Goal: Task Accomplishment & Management: Use online tool/utility

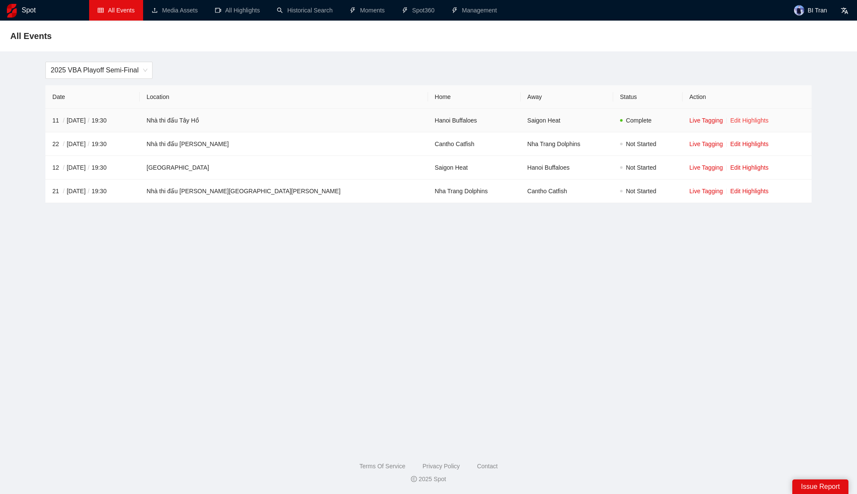
click at [730, 119] on link "Edit Highlights" at bounding box center [749, 120] width 39 height 7
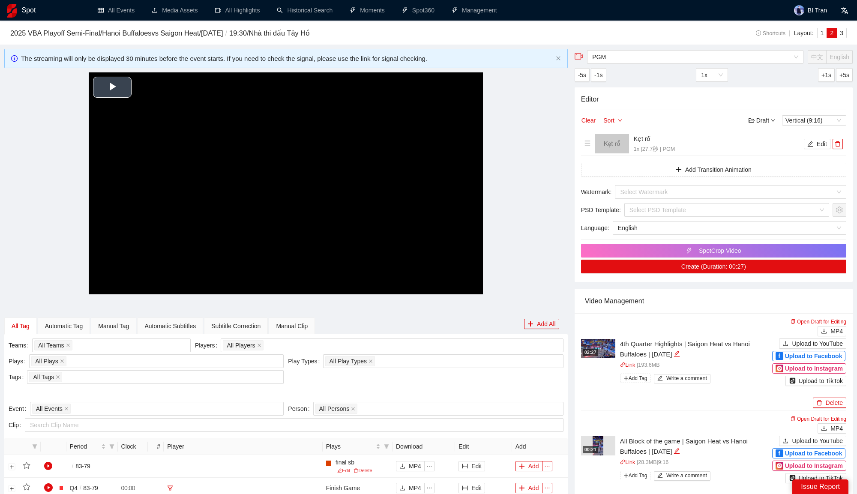
click at [276, 173] on video "Video Player" at bounding box center [286, 183] width 394 height 222
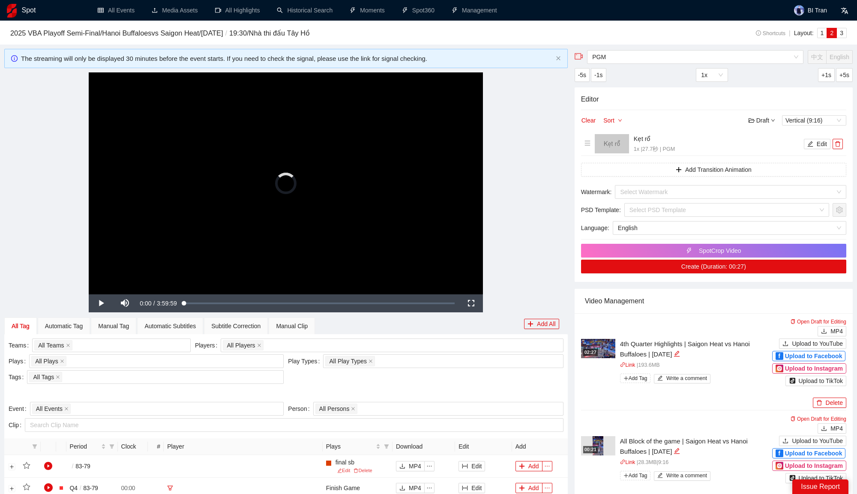
click at [288, 188] on div "Video Player is loading." at bounding box center [285, 183] width 21 height 21
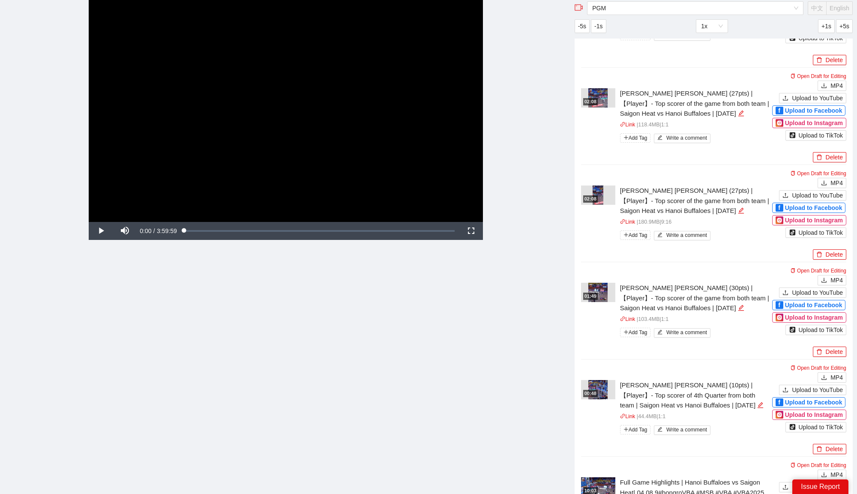
scroll to position [913, 0]
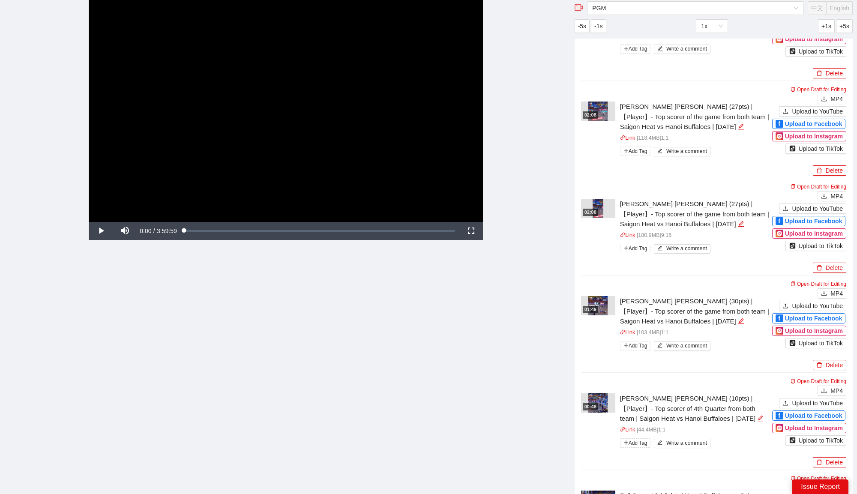
click at [604, 206] on div "02:08" at bounding box center [598, 208] width 34 height 19
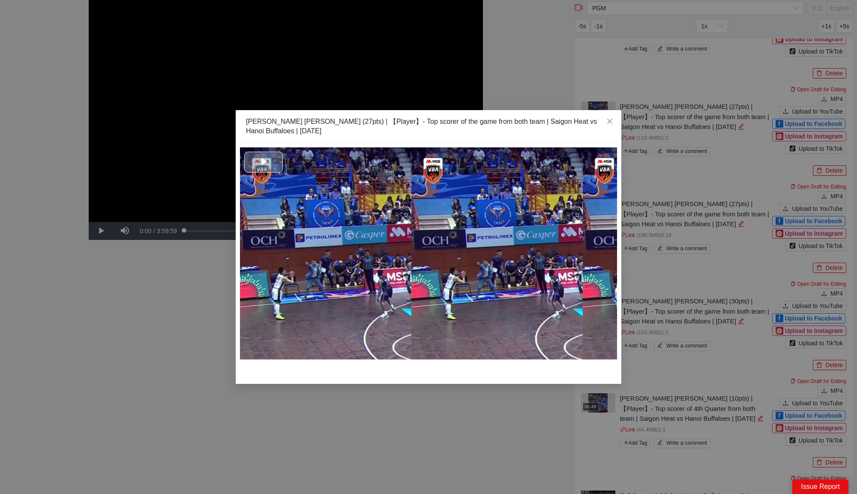
click at [417, 272] on div "Video Player" at bounding box center [428, 253] width 377 height 212
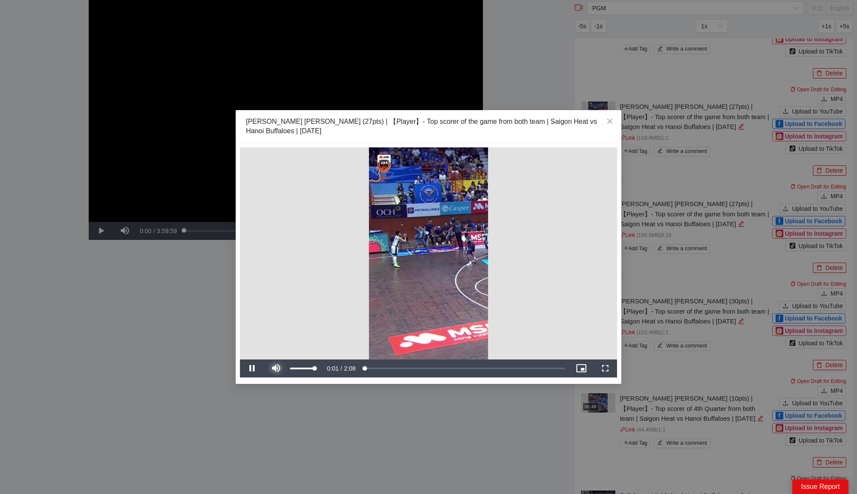
click at [273, 368] on span "Video Player" at bounding box center [276, 368] width 24 height 0
click at [605, 118] on span "Close" at bounding box center [609, 121] width 23 height 23
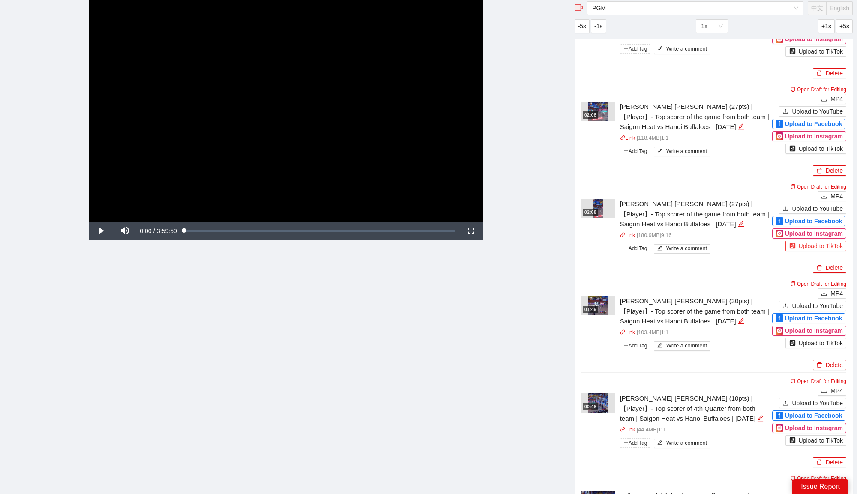
click at [833, 241] on div "Upload to TikTok" at bounding box center [816, 245] width 54 height 9
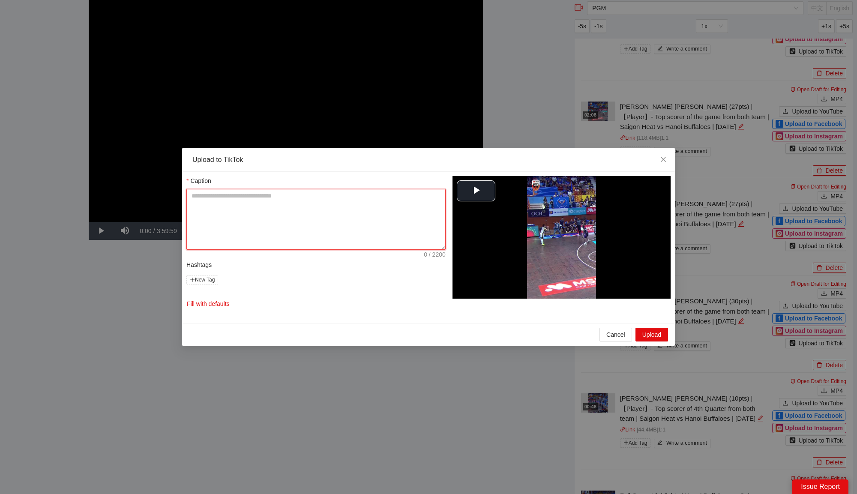
click at [326, 198] on textarea "Title AI Title" at bounding box center [315, 219] width 259 height 61
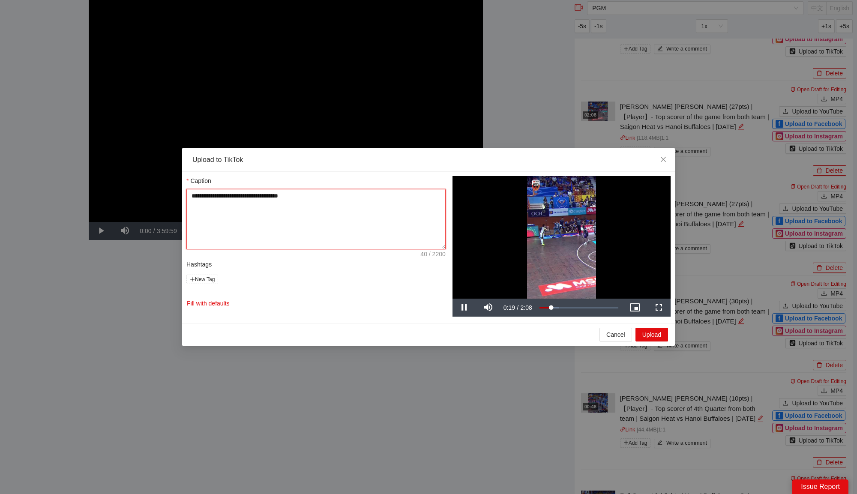
drag, startPoint x: 230, startPoint y: 195, endPoint x: 124, endPoint y: 191, distance: 105.9
click at [124, 191] on div "**********" at bounding box center [428, 247] width 857 height 494
click at [317, 199] on textarea "**********" at bounding box center [315, 219] width 259 height 60
type textarea "**********"
click at [656, 339] on button "Upload" at bounding box center [651, 335] width 33 height 14
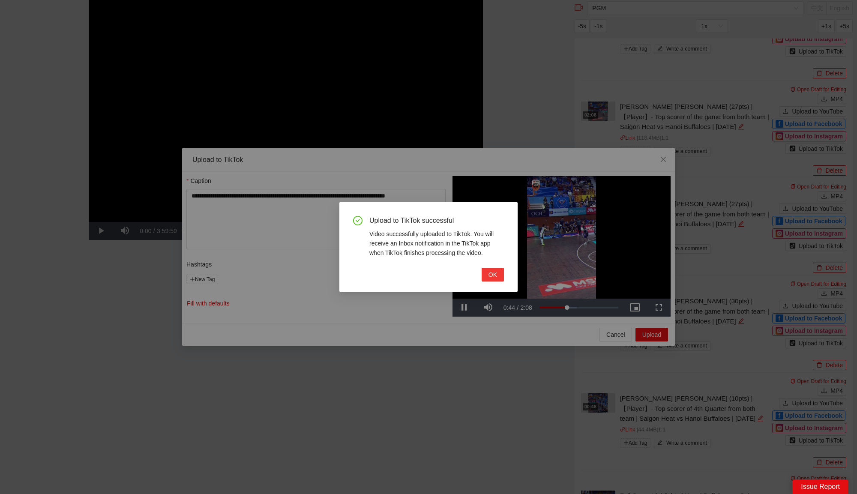
click at [488, 279] on button "OK" at bounding box center [493, 275] width 22 height 14
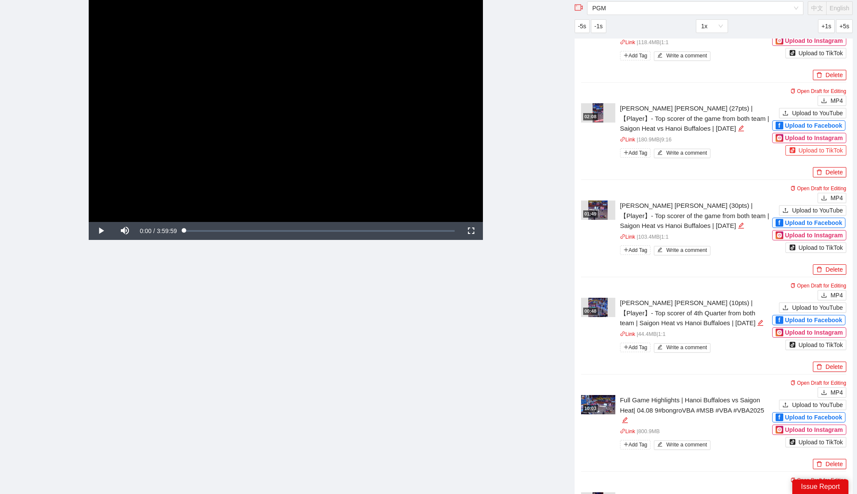
scroll to position [1009, 0]
click at [595, 211] on div "01:49" at bounding box center [590, 212] width 15 height 7
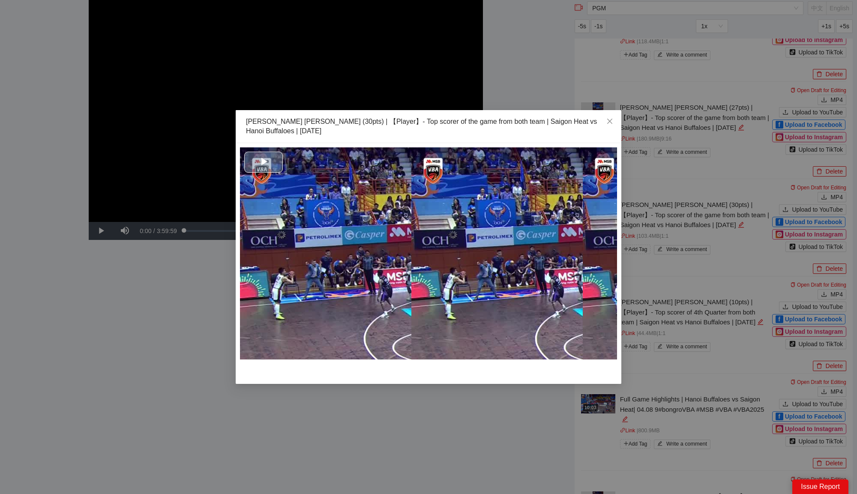
click at [410, 253] on div "Video Player" at bounding box center [428, 253] width 377 height 212
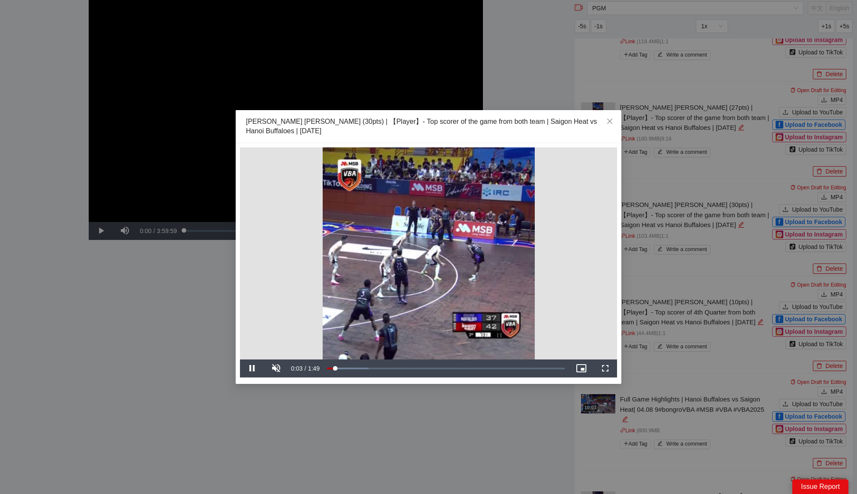
click at [478, 225] on video "Video Player" at bounding box center [428, 253] width 377 height 212
click at [456, 266] on video "Video Player" at bounding box center [428, 253] width 377 height 212
click at [358, 370] on div "Loaded : 17.44% 0:14 0:14" at bounding box center [446, 368] width 246 height 18
click at [470, 367] on div "Loaded : 67.72% 1:05 0:52" at bounding box center [446, 368] width 238 height 3
click at [486, 365] on div "Loaded : 85.13% 1:12 1:09" at bounding box center [446, 368] width 246 height 18
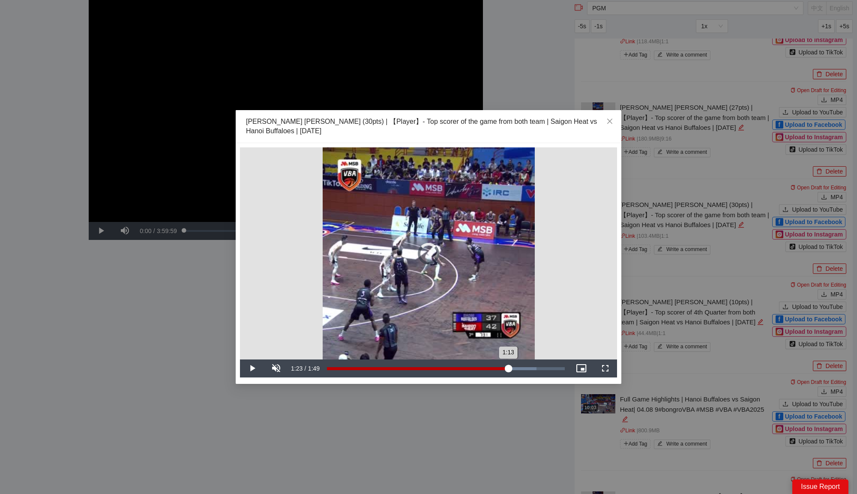
click at [508, 365] on div "Loaded : 88.09% 1:23 1:13" at bounding box center [446, 368] width 246 height 18
click at [537, 373] on div "Loaded : 100.00% 1:36 1:29" at bounding box center [446, 368] width 246 height 18
click at [553, 370] on div "Loaded : 100.00% 1:44 1:37" at bounding box center [446, 368] width 238 height 3
click at [550, 370] on div "1:42" at bounding box center [439, 368] width 224 height 3
click at [548, 369] on div "1:43" at bounding box center [439, 368] width 225 height 3
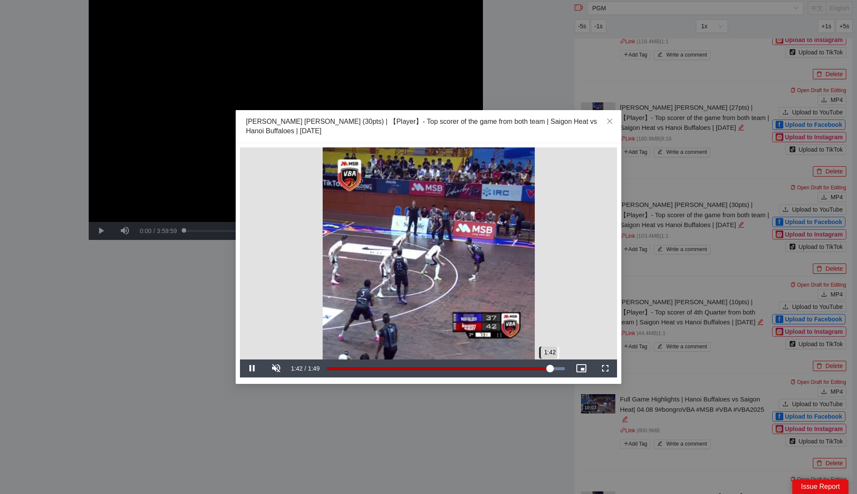
click at [547, 369] on div "1:42" at bounding box center [438, 368] width 223 height 3
click at [543, 368] on div "1:39" at bounding box center [435, 368] width 216 height 3
click at [610, 117] on span "Close" at bounding box center [609, 121] width 23 height 23
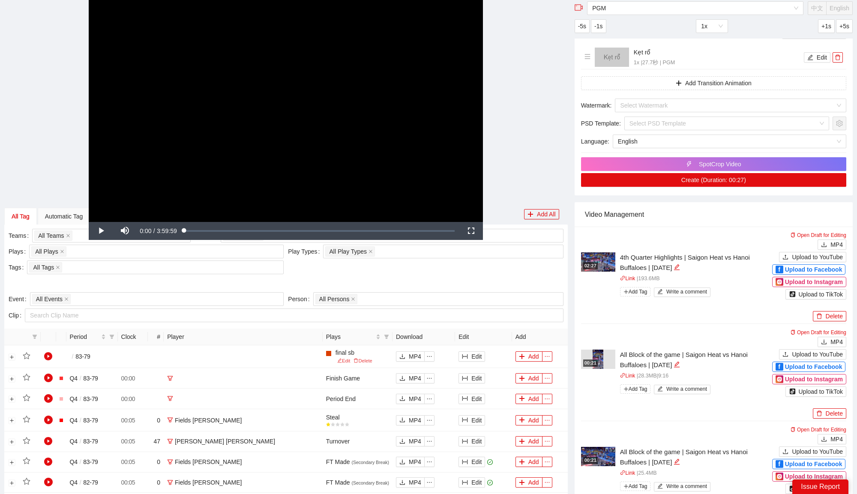
scroll to position [0, 0]
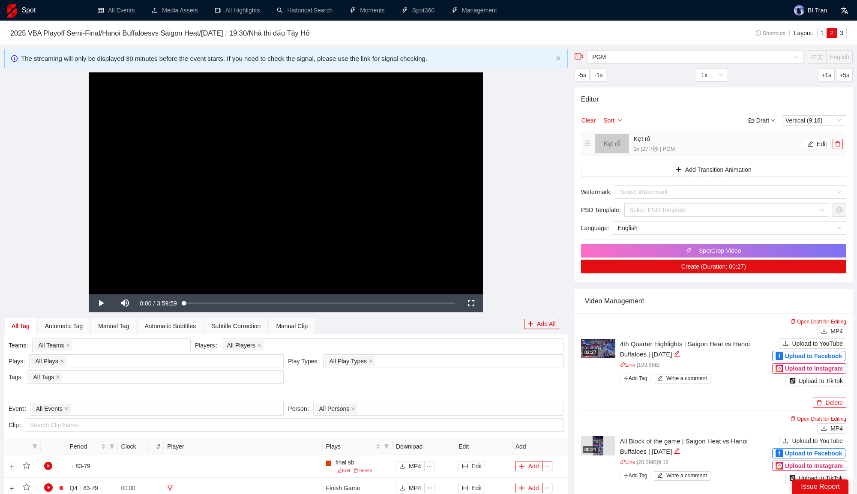
click at [841, 144] on span "delete" at bounding box center [837, 144] width 9 height 6
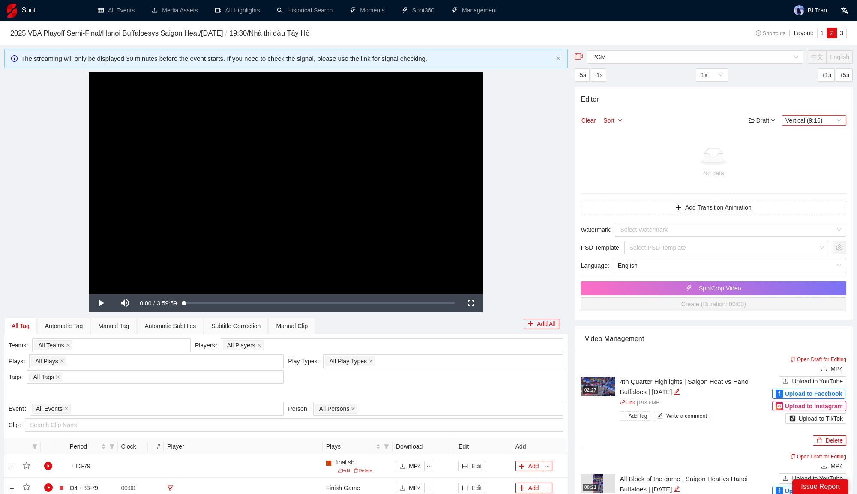
click at [803, 122] on span "Vertical (9:16)" at bounding box center [813, 120] width 57 height 9
click at [803, 133] on div "Horizontal (16:9)" at bounding box center [814, 134] width 54 height 9
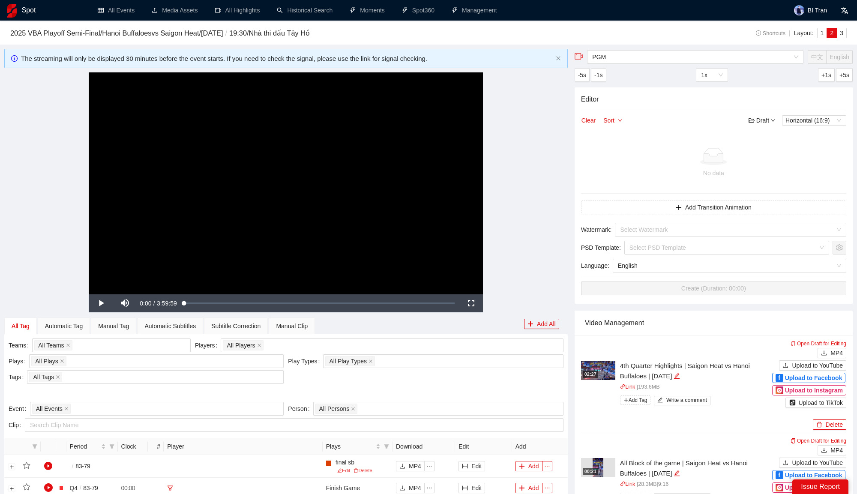
click at [542, 185] on div "**********" at bounding box center [285, 183] width 563 height 222
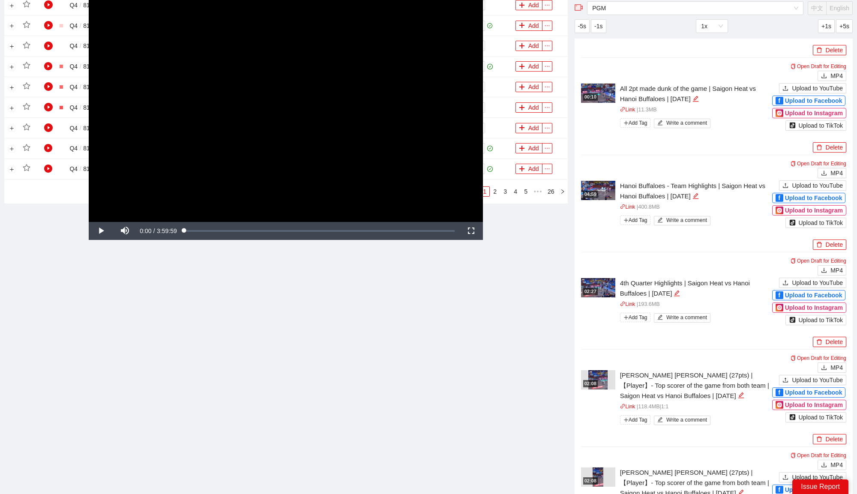
scroll to position [670, 0]
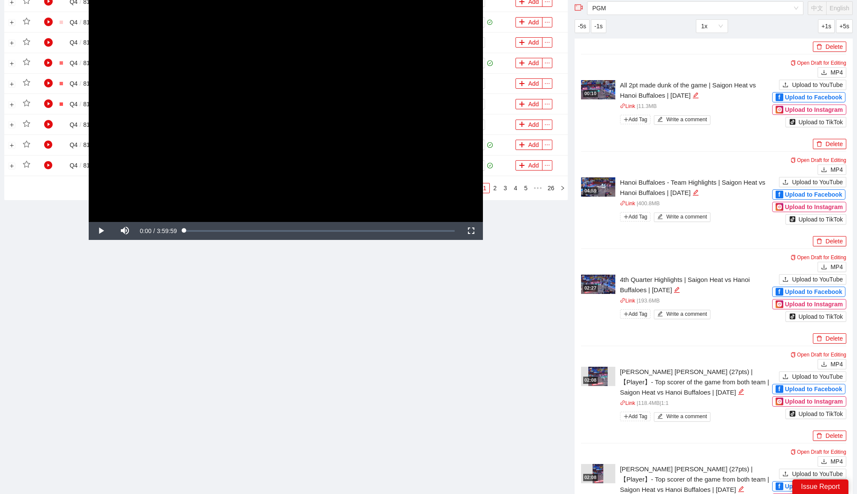
click at [546, 181] on div "**********" at bounding box center [285, 111] width 563 height 222
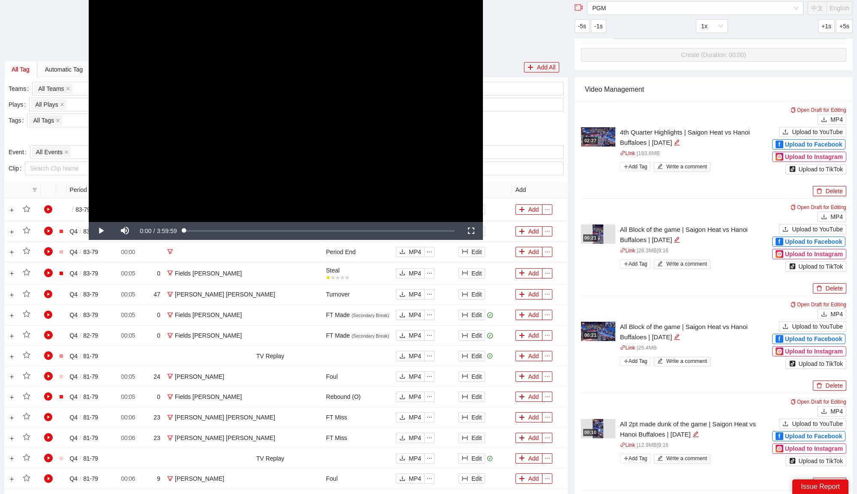
scroll to position [0, 0]
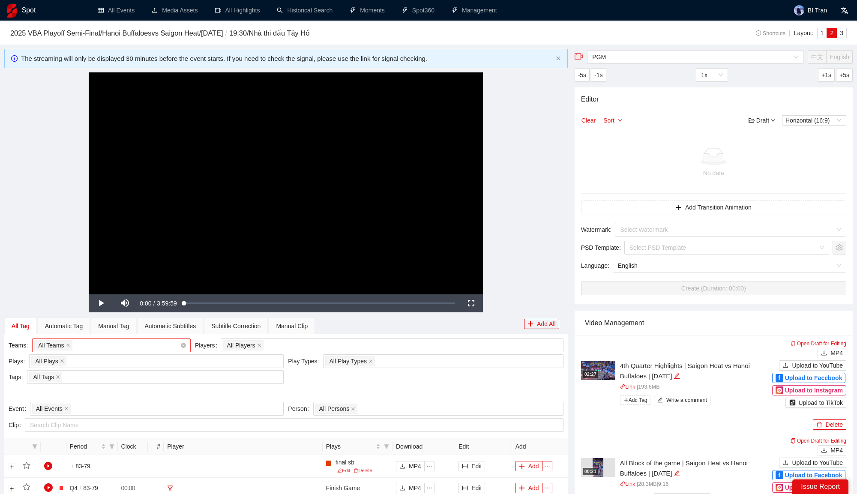
click at [107, 346] on div "All Teams" at bounding box center [107, 345] width 146 height 12
click at [106, 363] on div "All Plays + 0 ..." at bounding box center [152, 361] width 242 height 12
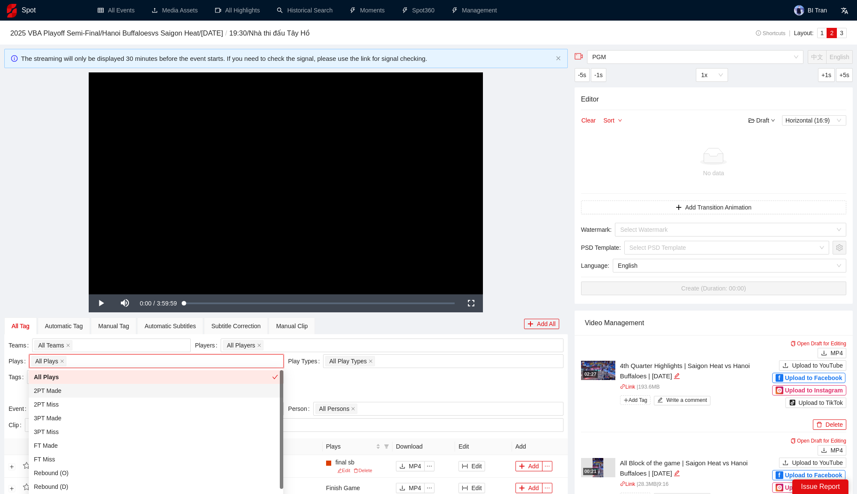
click at [86, 390] on div "2PT Made" at bounding box center [156, 390] width 244 height 9
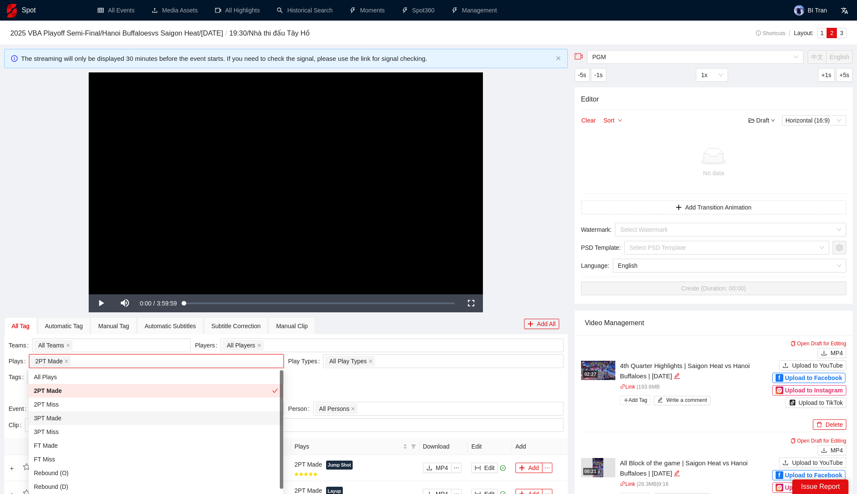
click at [69, 420] on div "3PT Made" at bounding box center [156, 417] width 244 height 9
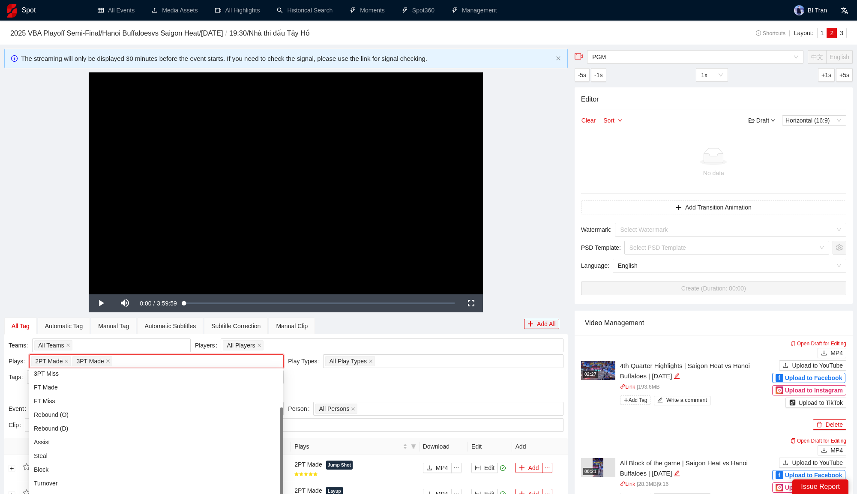
scroll to position [75, 0]
click at [110, 455] on div "Block" at bounding box center [156, 452] width 244 height 9
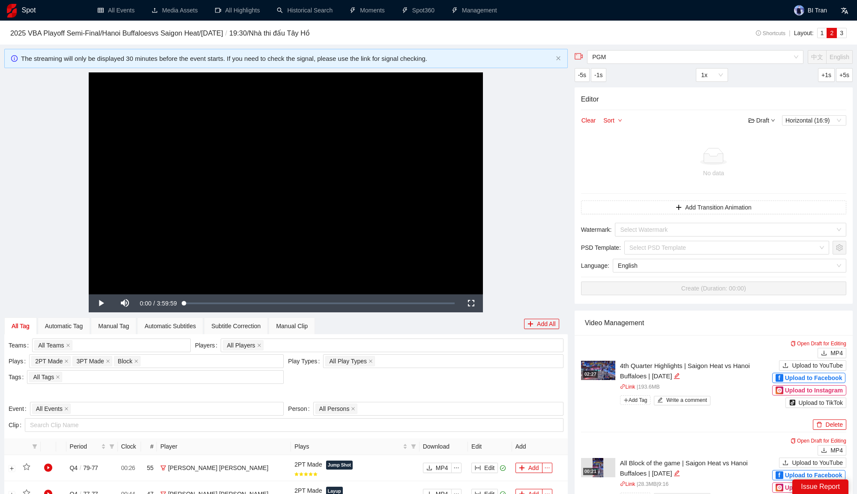
click at [317, 382] on div "Teams All Teams Players All Players Plays 2PT Made 3PT Made Block + 0 ... Play …" at bounding box center [285, 369] width 559 height 63
click at [232, 367] on div "2PT Made 3PT Made Block + 0 ..." at bounding box center [156, 361] width 254 height 14
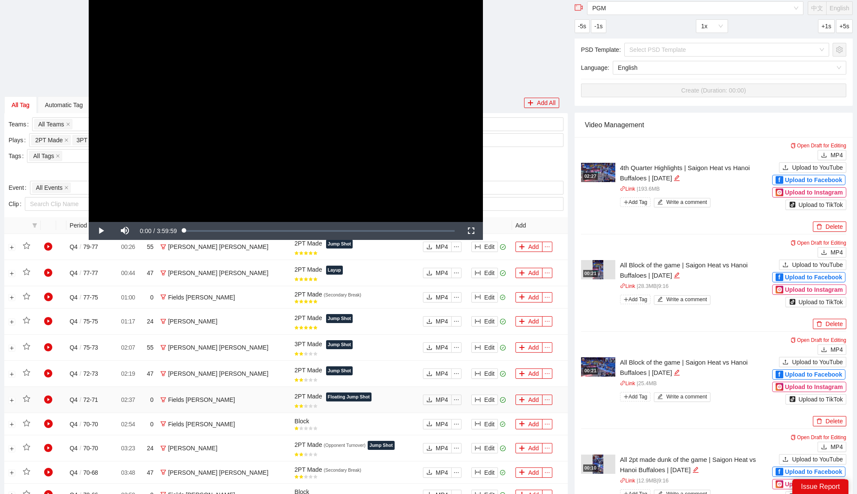
scroll to position [0, 0]
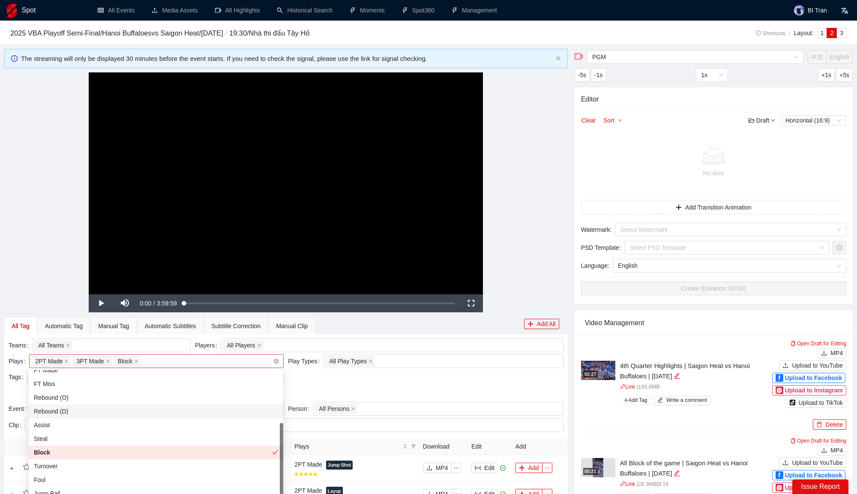
click at [213, 361] on div "2PT Made 3PT Made Block + 0 ..." at bounding box center [152, 361] width 242 height 12
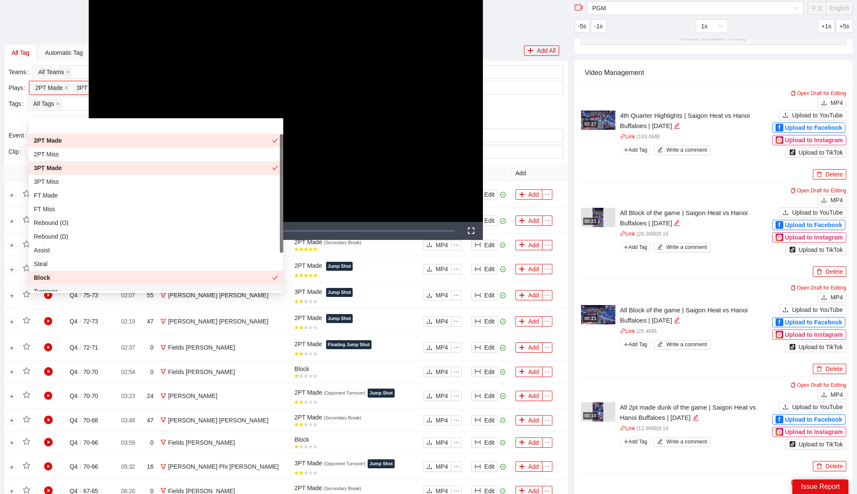
scroll to position [75, 0]
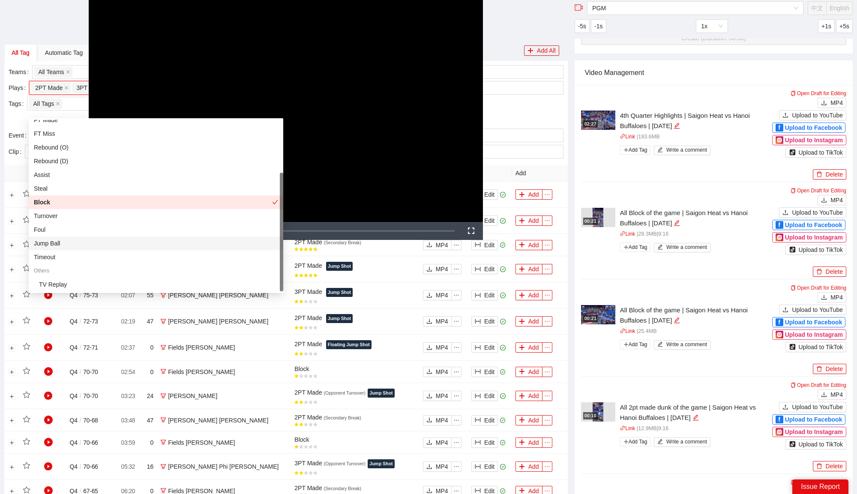
click at [70, 248] on div "Jump Ball" at bounding box center [156, 243] width 244 height 9
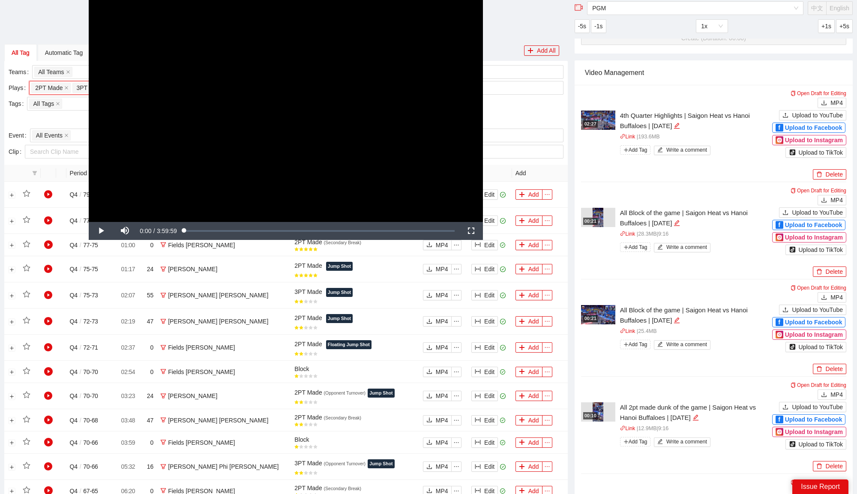
click at [501, 35] on div "**********" at bounding box center [285, 111] width 563 height 222
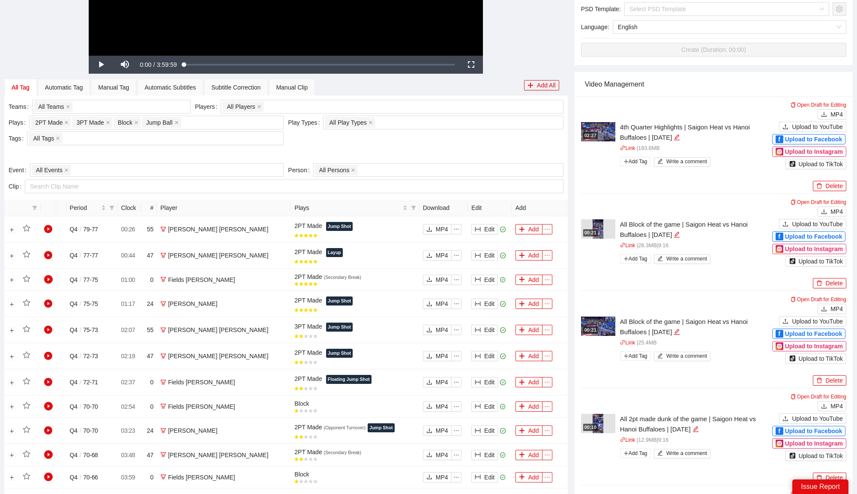
scroll to position [0, 0]
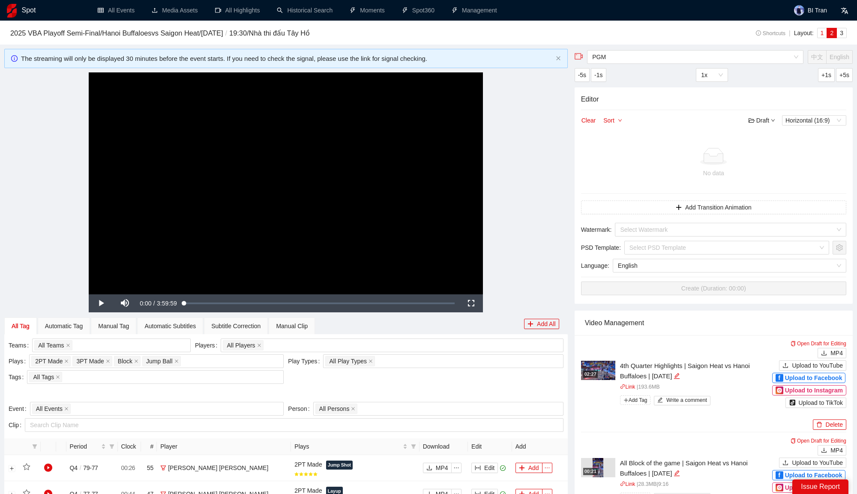
click at [821, 30] on span "1" at bounding box center [821, 33] width 3 height 7
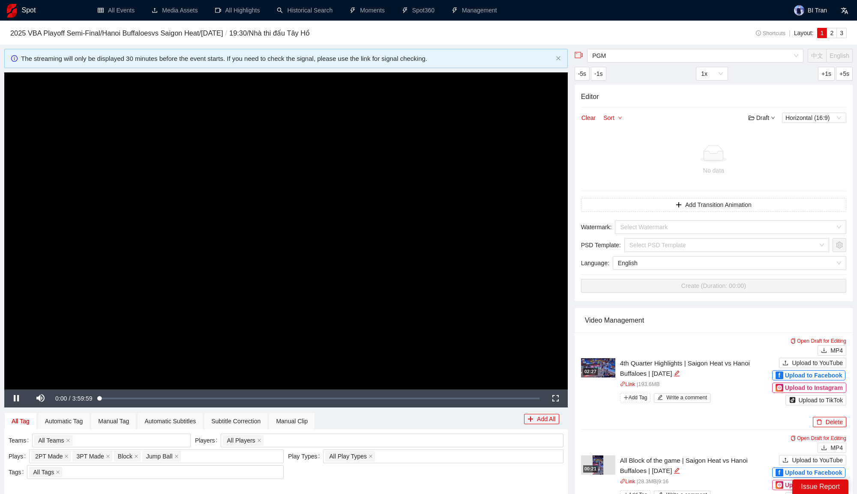
click at [443, 199] on video "Video Player" at bounding box center [285, 230] width 563 height 317
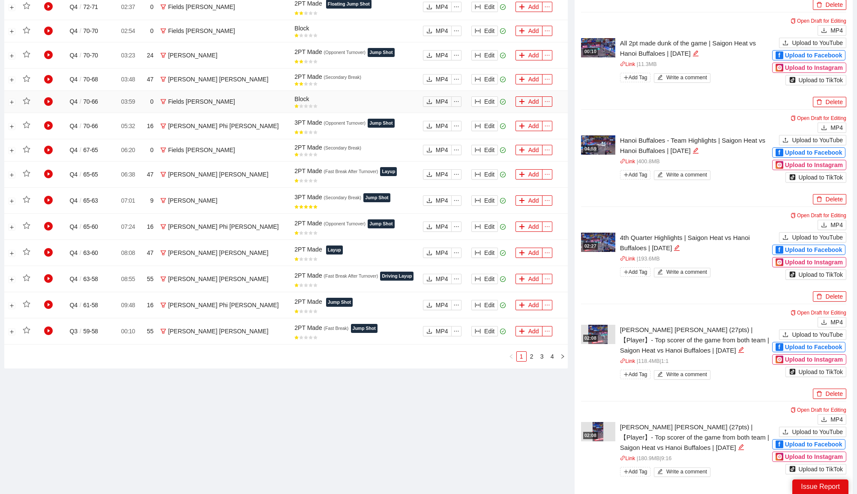
scroll to position [738, 0]
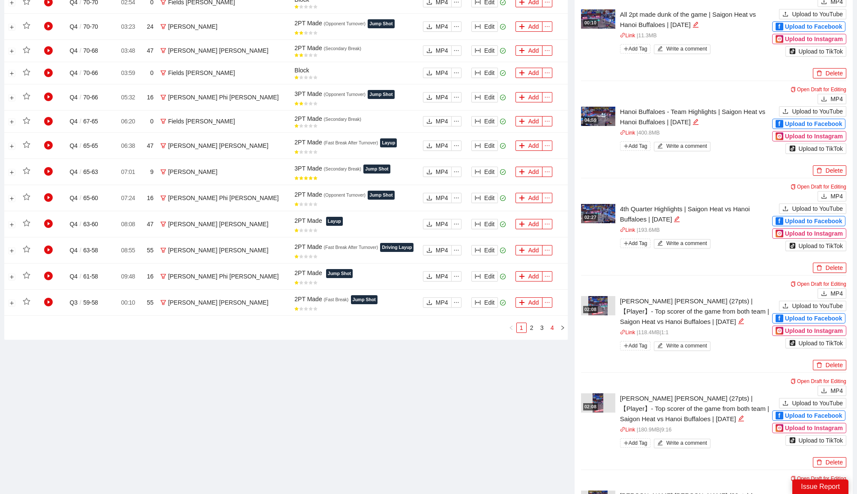
click at [549, 323] on link "4" at bounding box center [551, 327] width 9 height 9
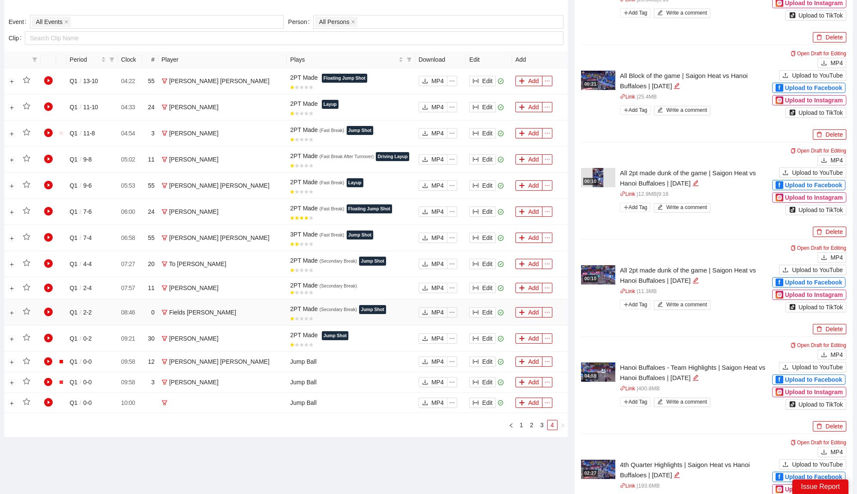
scroll to position [484, 0]
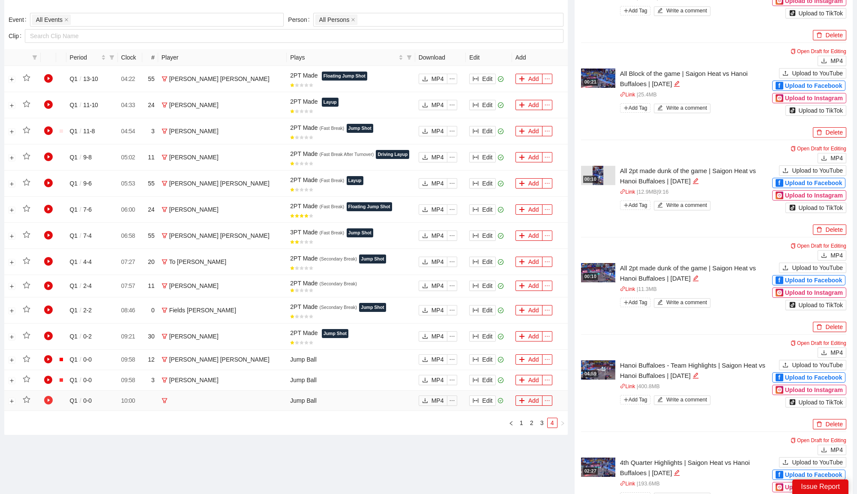
click at [46, 398] on icon "play-circle" at bounding box center [48, 400] width 9 height 9
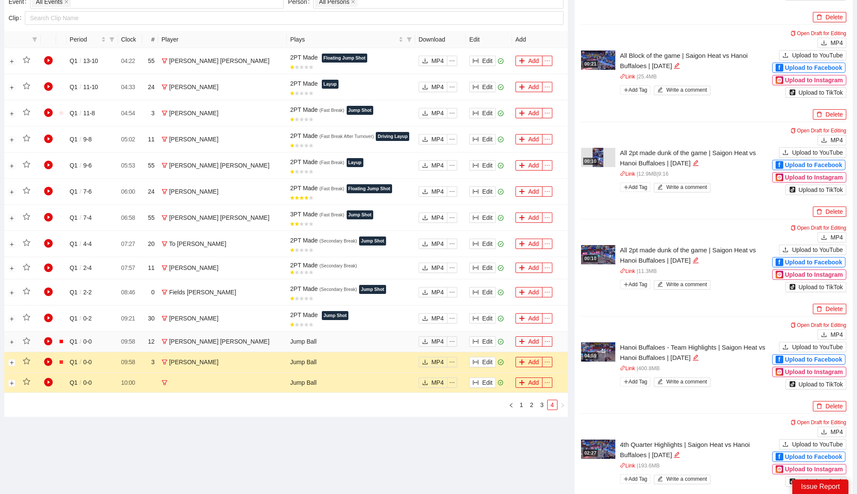
scroll to position [512, 0]
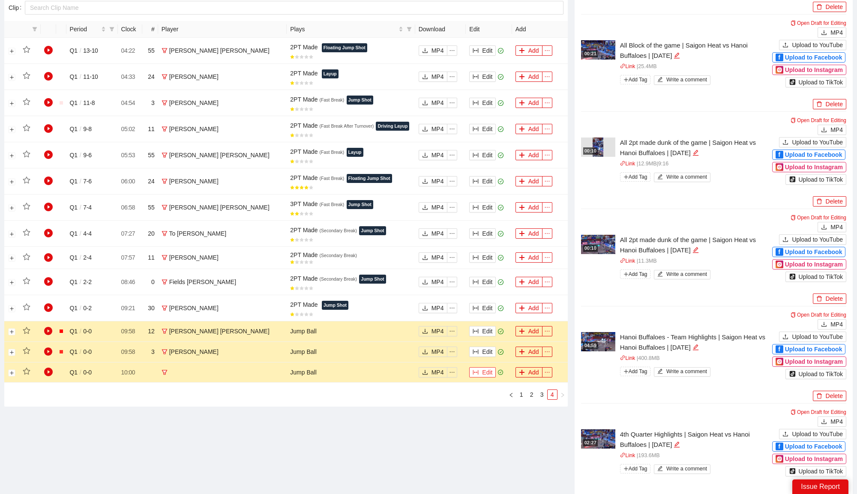
click at [477, 367] on button "Edit" at bounding box center [482, 372] width 27 height 10
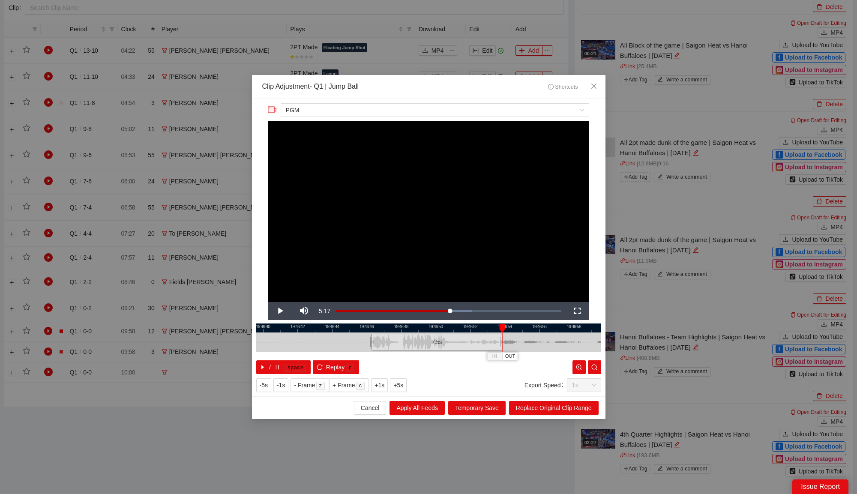
drag, startPoint x: 484, startPoint y: 339, endPoint x: 500, endPoint y: 339, distance: 16.3
click at [500, 339] on div at bounding box center [500, 341] width 5 height 19
click at [527, 404] on span "Replace Original Clip Range" at bounding box center [554, 407] width 76 height 9
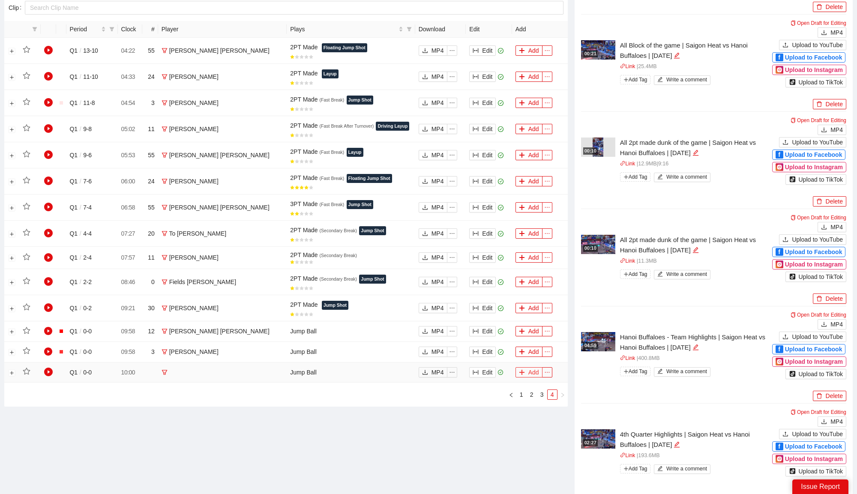
click at [533, 370] on button "Add" at bounding box center [528, 372] width 27 height 10
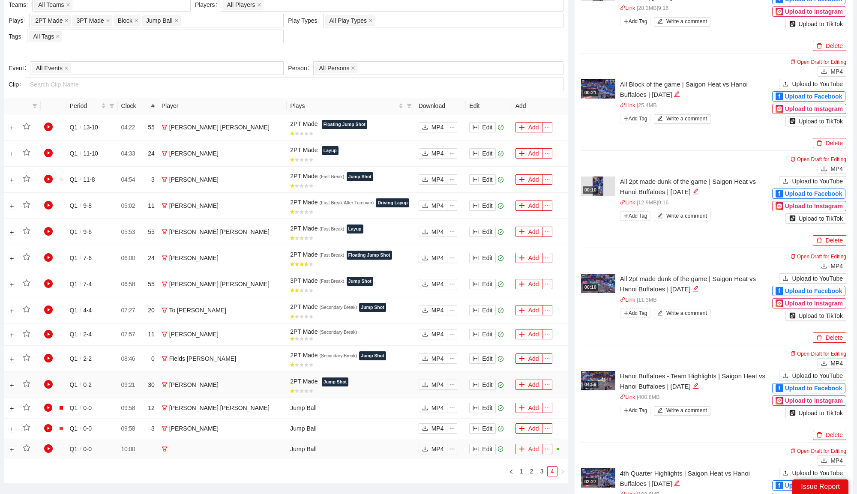
scroll to position [434, 0]
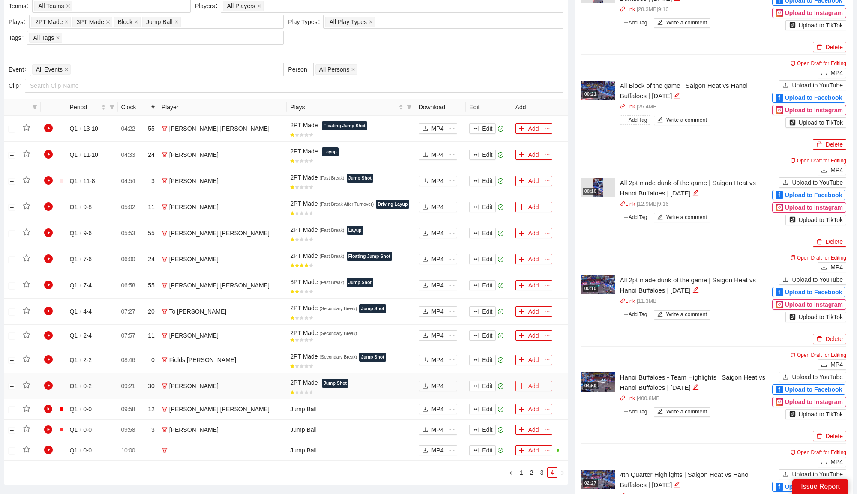
click at [531, 382] on button "Add" at bounding box center [528, 386] width 27 height 10
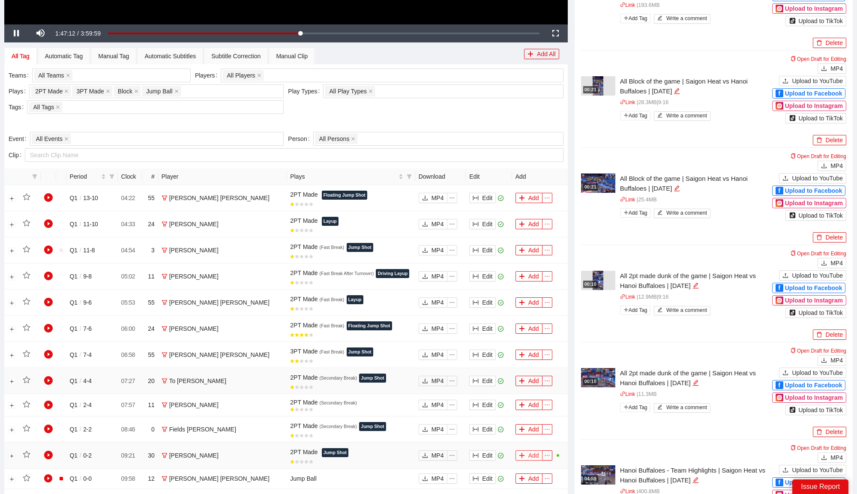
scroll to position [365, 0]
click at [521, 195] on icon "plus" at bounding box center [522, 197] width 6 height 6
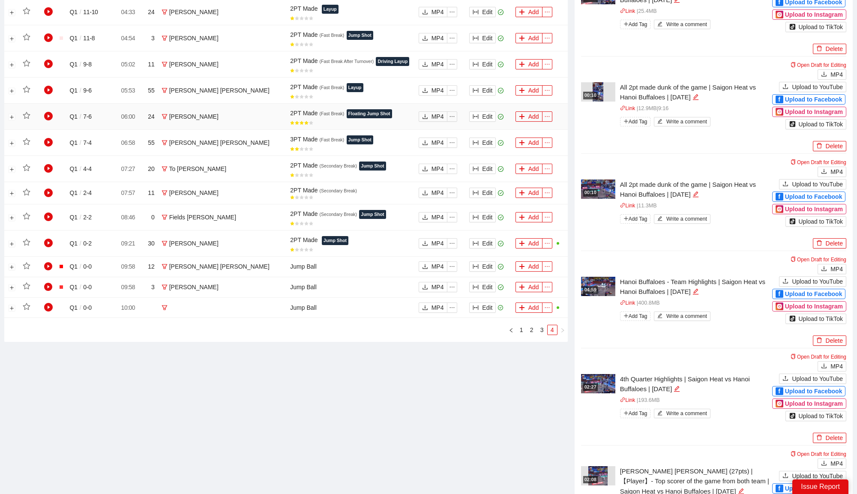
scroll to position [734, 0]
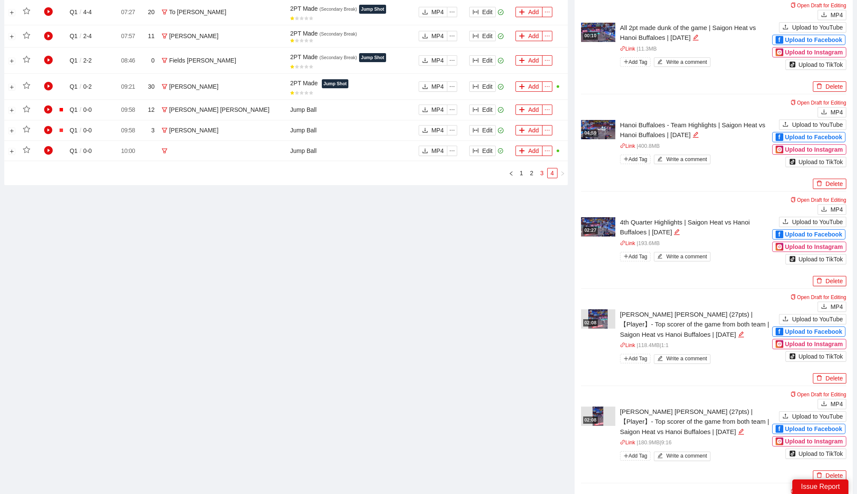
click at [541, 173] on link "3" at bounding box center [541, 172] width 9 height 9
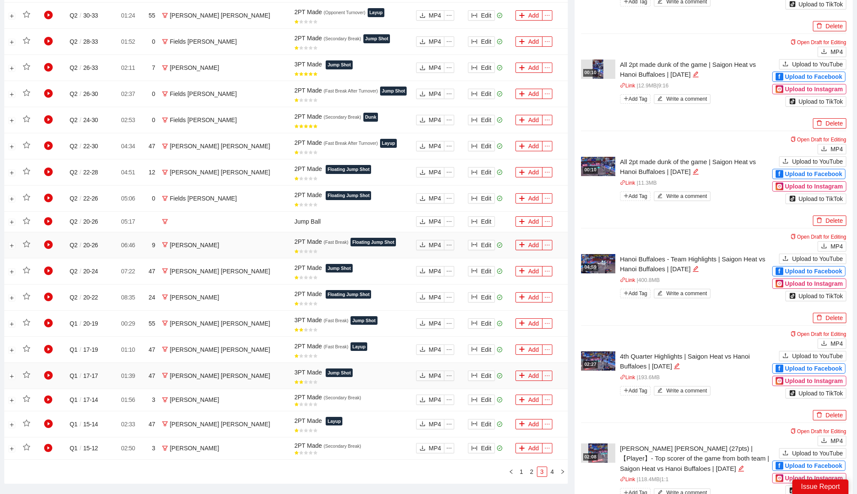
scroll to position [594, 0]
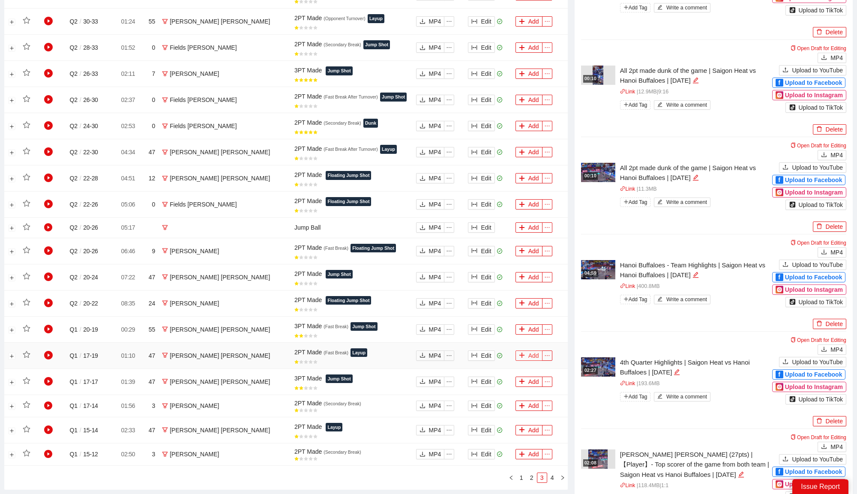
click at [523, 352] on icon "plus" at bounding box center [522, 355] width 6 height 6
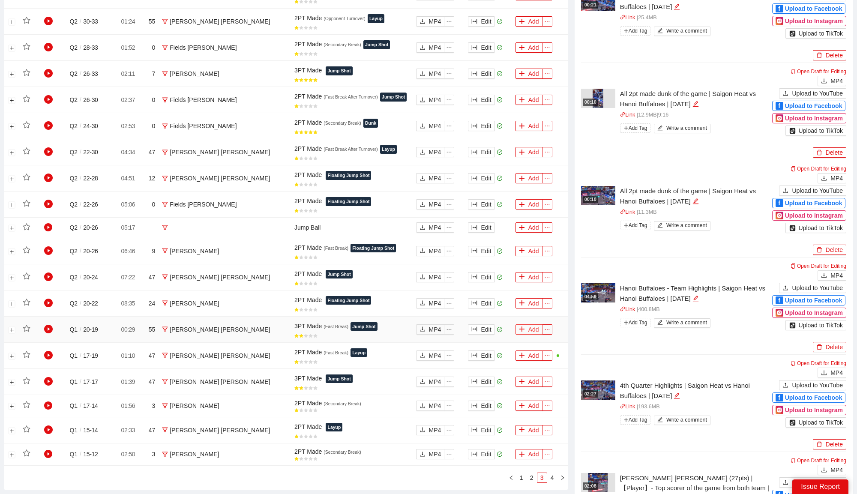
click at [524, 326] on icon "plus" at bounding box center [522, 329] width 6 height 6
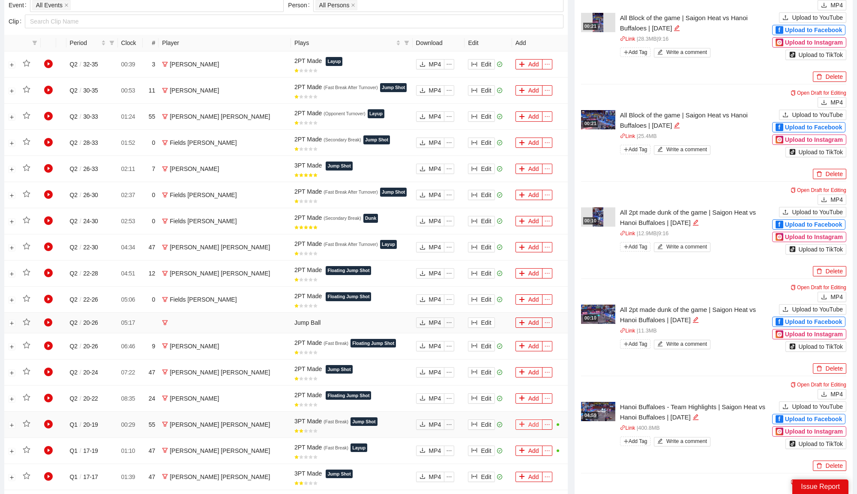
scroll to position [493, 0]
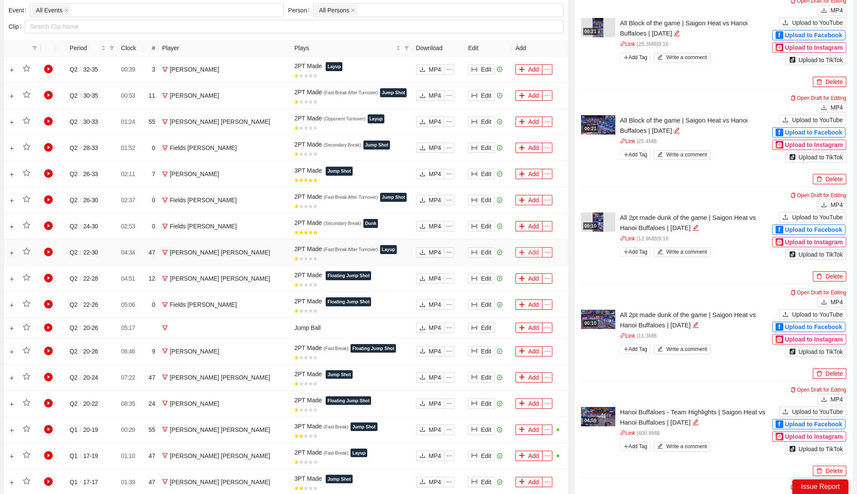
click at [522, 249] on icon "plus" at bounding box center [522, 252] width 6 height 6
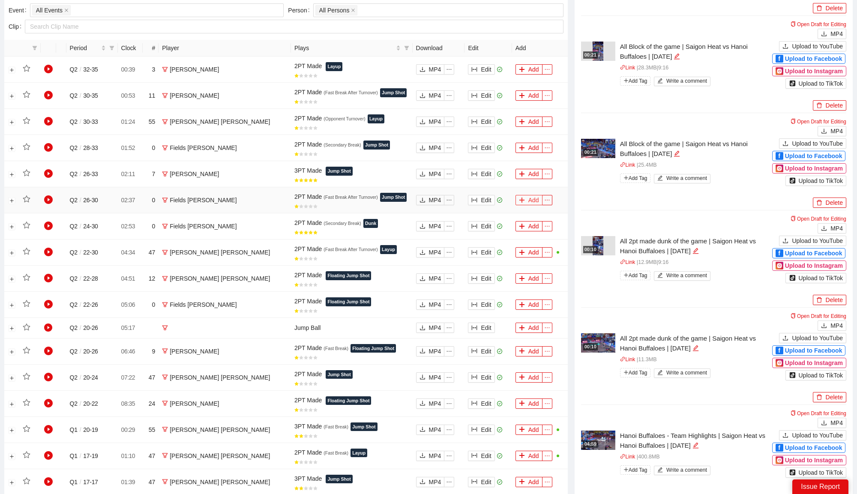
click at [525, 196] on button "Add" at bounding box center [528, 200] width 27 height 10
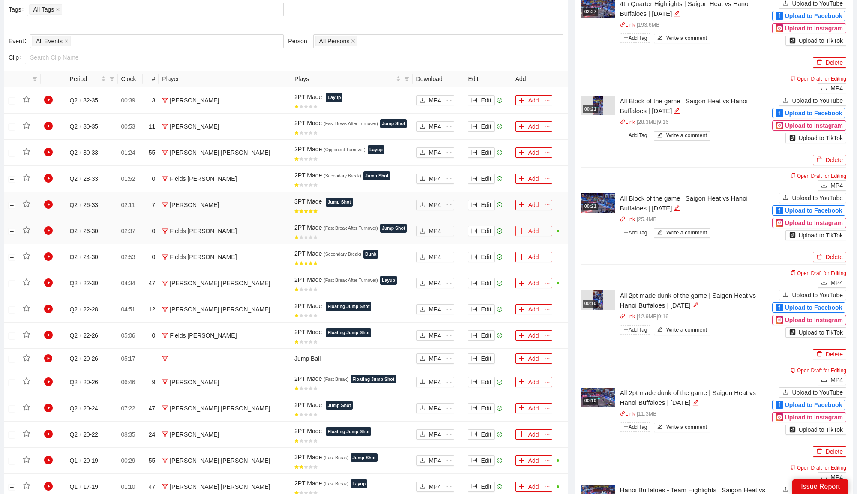
scroll to position [462, 0]
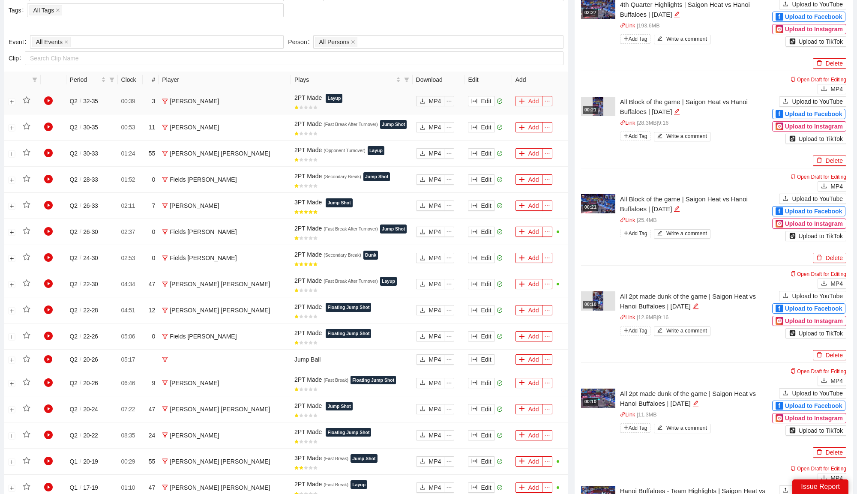
click at [527, 97] on button "Add" at bounding box center [528, 101] width 27 height 10
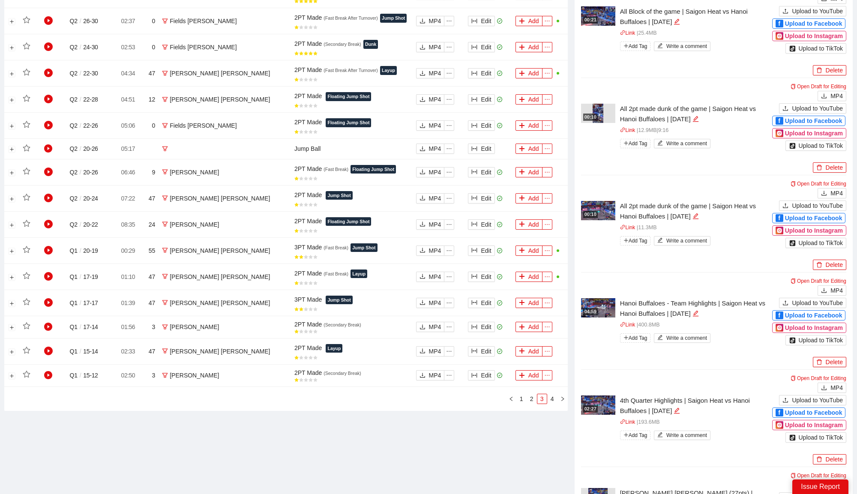
scroll to position [725, 0]
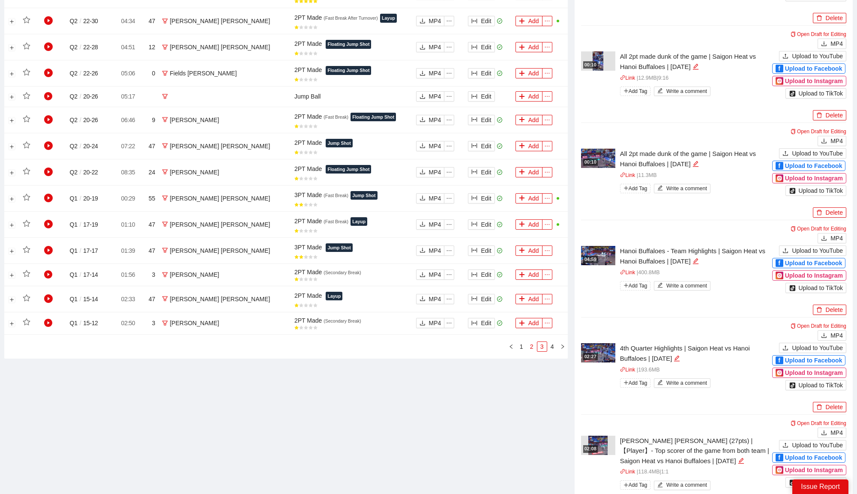
click at [528, 342] on link "2" at bounding box center [531, 346] width 9 height 9
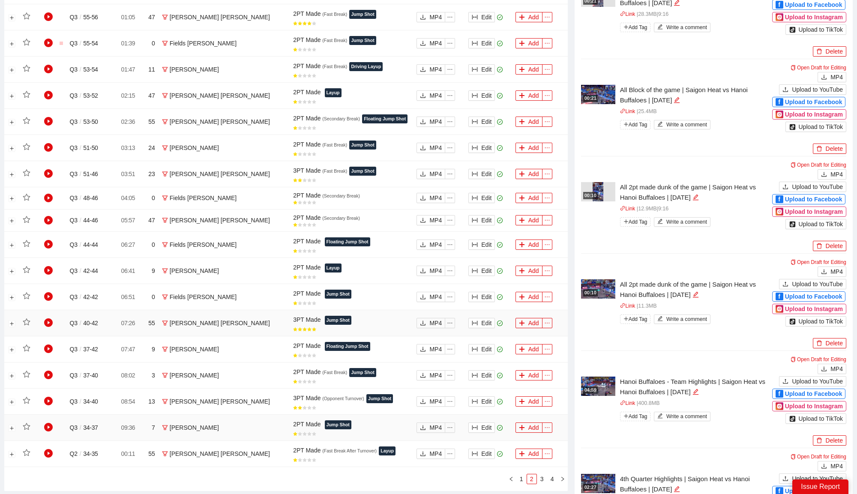
scroll to position [592, 0]
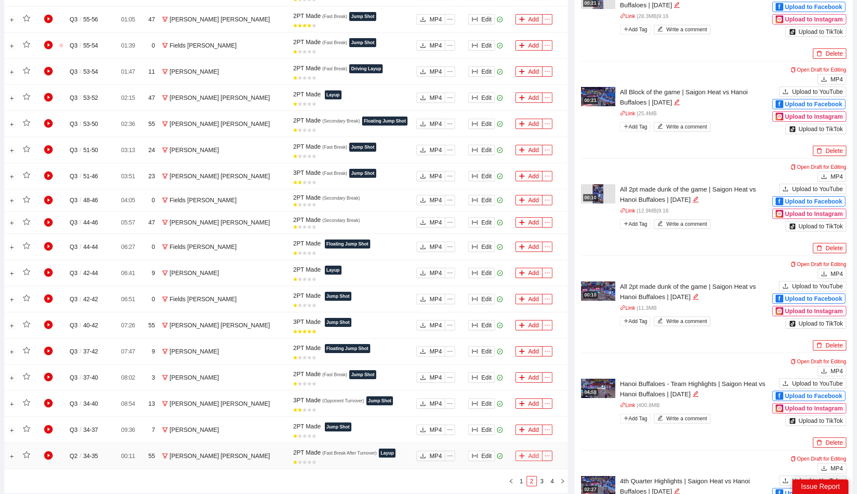
click at [519, 453] on icon "plus" at bounding box center [522, 456] width 6 height 6
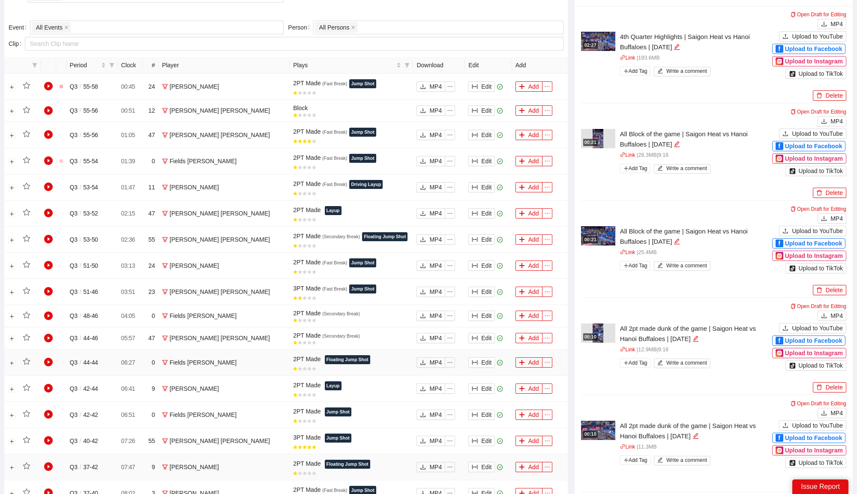
scroll to position [476, 0]
click at [530, 130] on button "Add" at bounding box center [528, 135] width 27 height 10
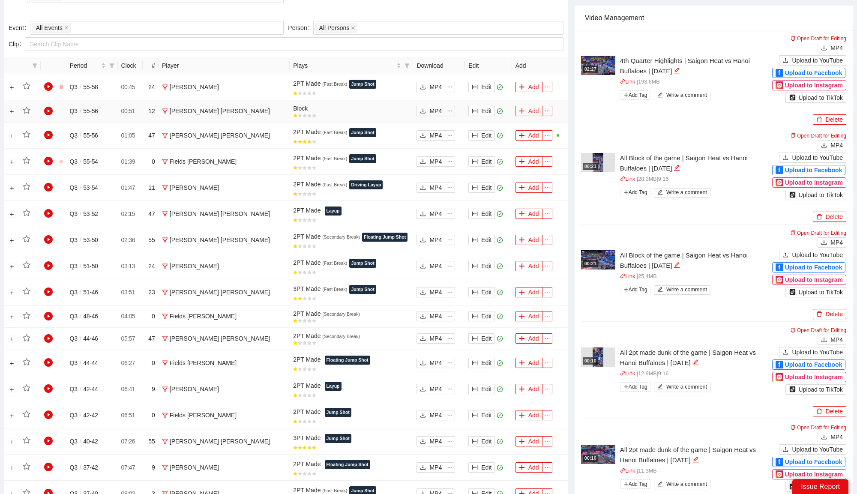
click at [524, 110] on button "Add" at bounding box center [528, 111] width 27 height 10
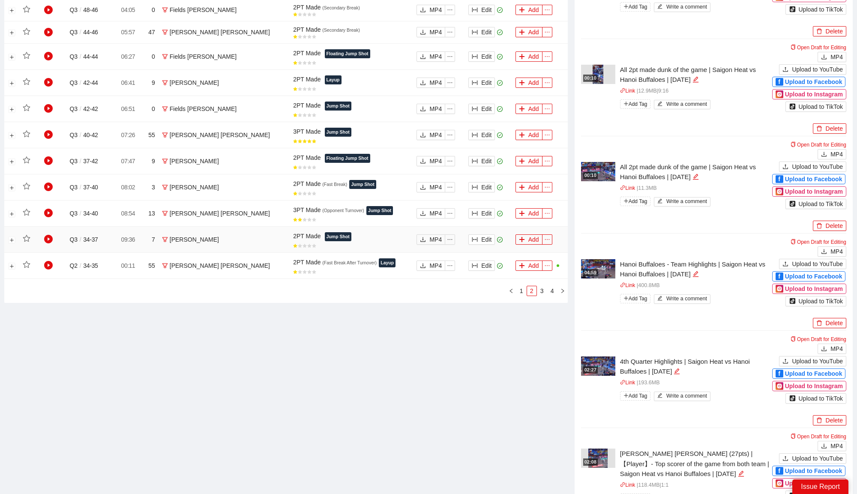
scroll to position [867, 0]
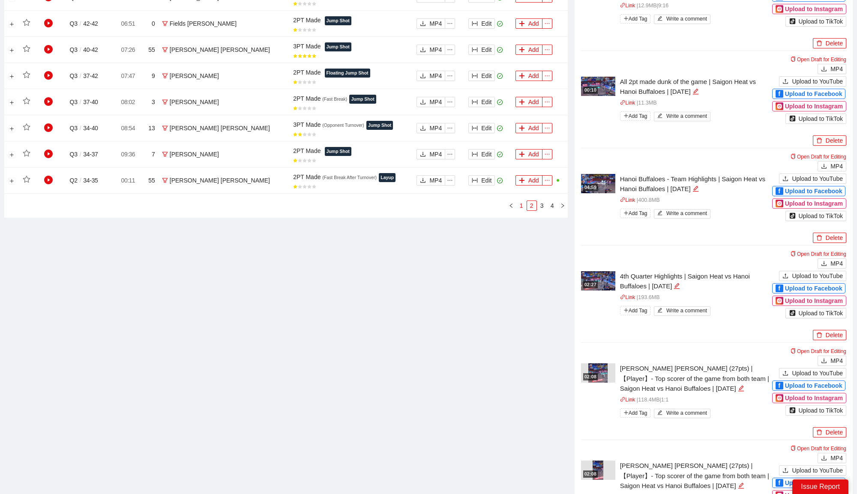
click at [520, 201] on link "1" at bounding box center [521, 205] width 9 height 9
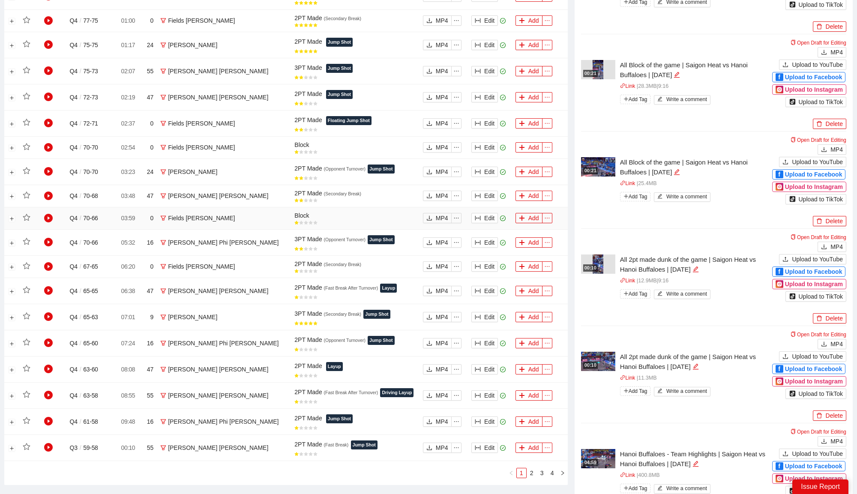
scroll to position [585, 0]
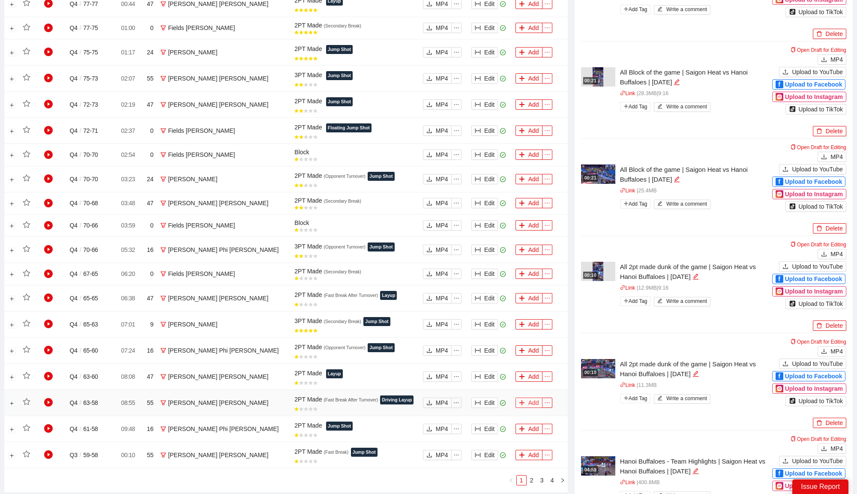
click at [529, 400] on button "Add" at bounding box center [528, 403] width 27 height 10
click at [529, 374] on button "Add" at bounding box center [528, 376] width 27 height 10
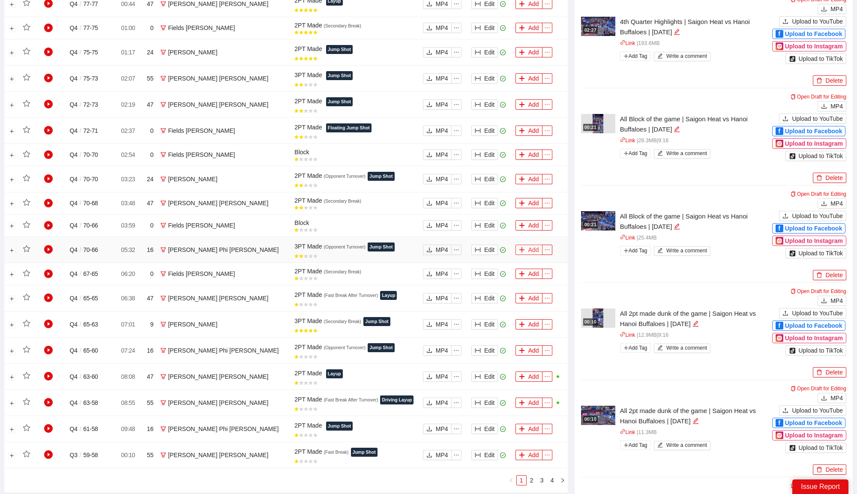
click at [527, 245] on button "Add" at bounding box center [528, 250] width 27 height 10
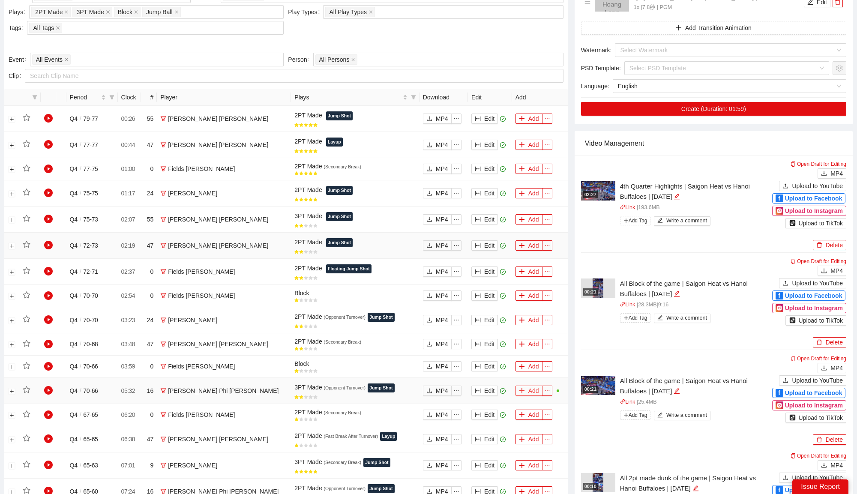
scroll to position [437, 0]
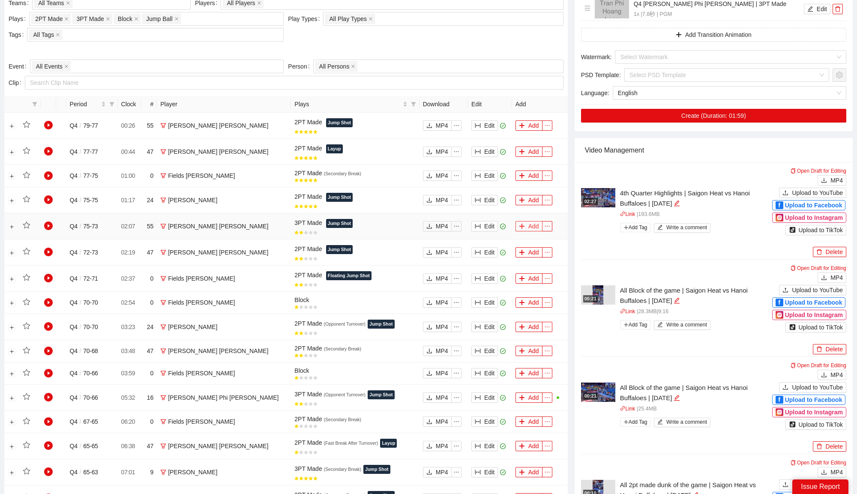
click at [524, 225] on icon "plus" at bounding box center [522, 226] width 6 height 6
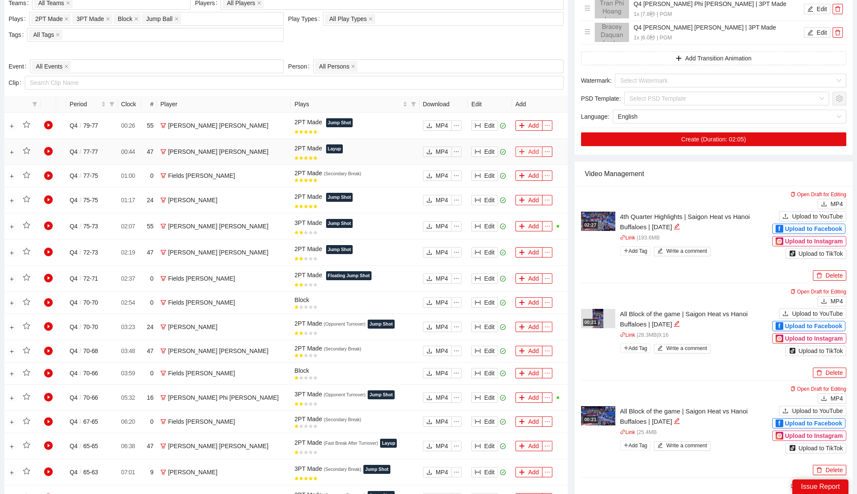
click at [525, 151] on button "Add" at bounding box center [528, 152] width 27 height 10
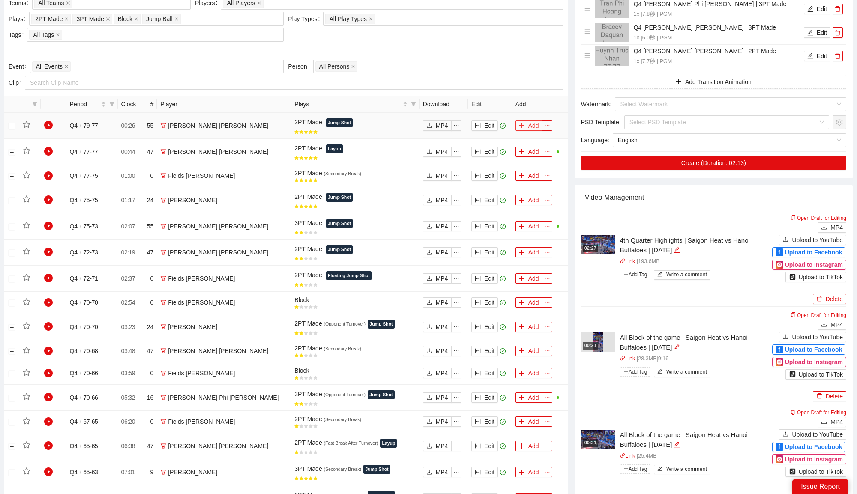
click at [521, 123] on icon "plus" at bounding box center [521, 125] width 0 height 5
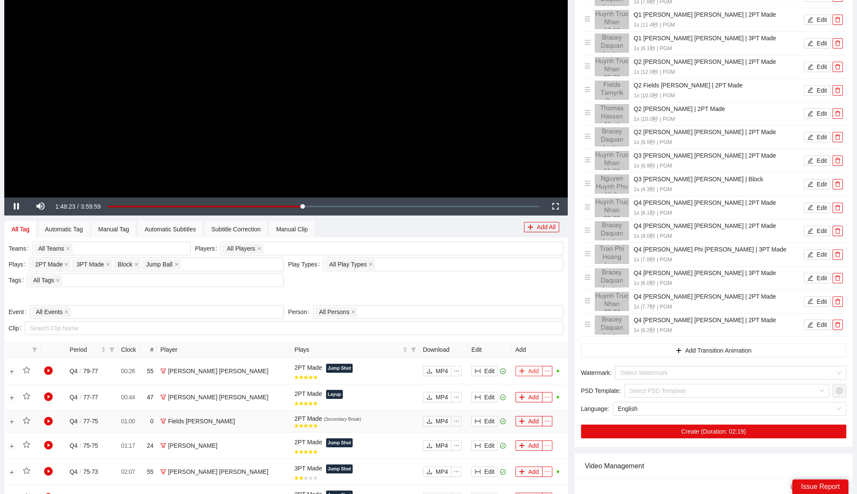
scroll to position [144, 0]
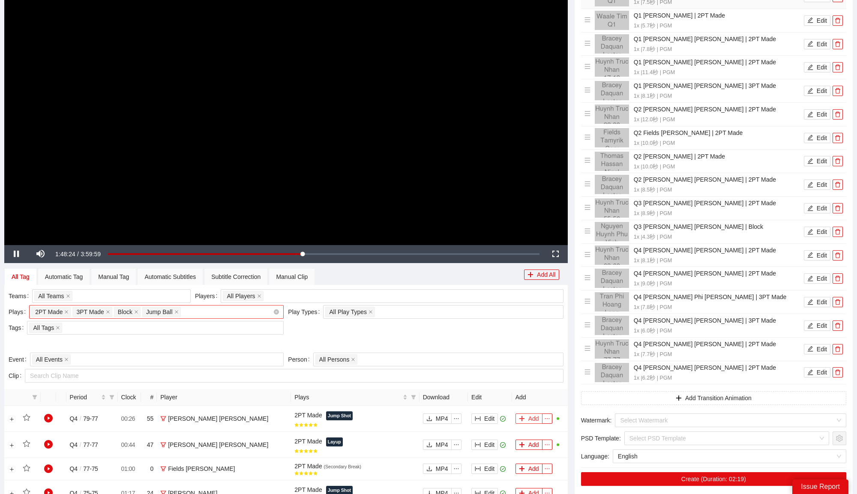
click at [208, 316] on div "2PT Made 3PT Made Block Jump Ball + 0 ..." at bounding box center [152, 312] width 242 height 12
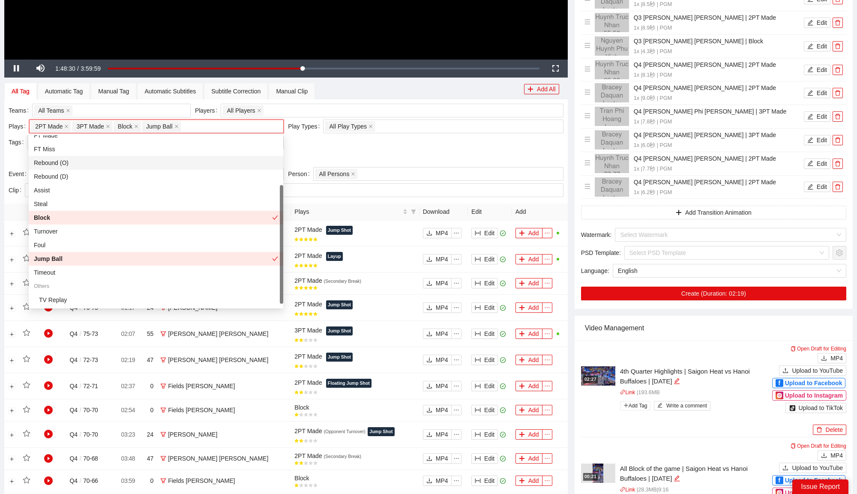
scroll to position [0, 0]
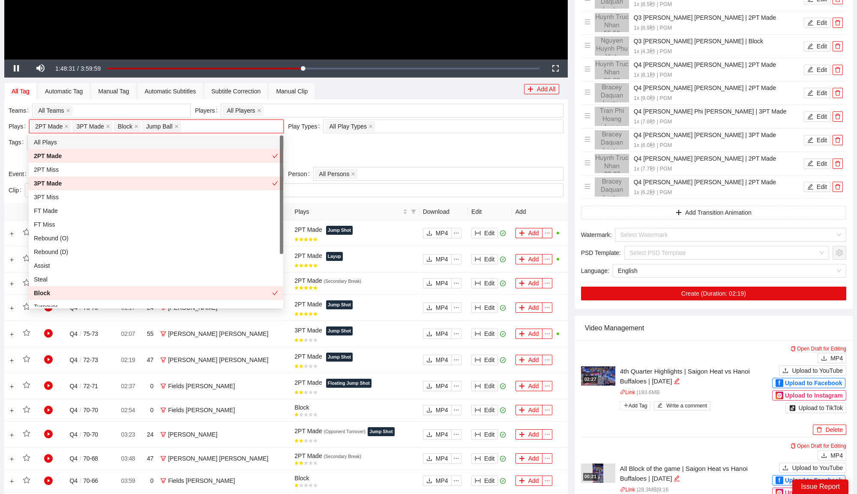
click at [118, 142] on div "All Plays" at bounding box center [156, 142] width 244 height 9
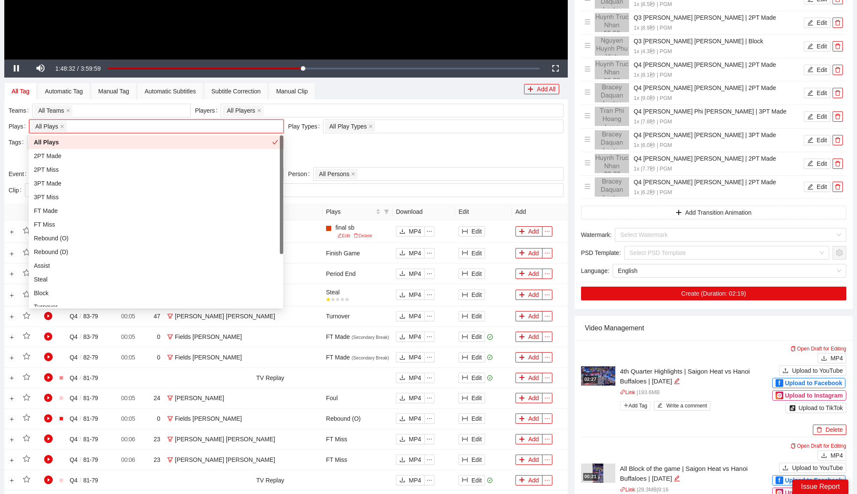
click at [323, 144] on div "Teams All Teams Players All Players Plays All Plays + 0 ... Play Types All Play…" at bounding box center [285, 135] width 559 height 63
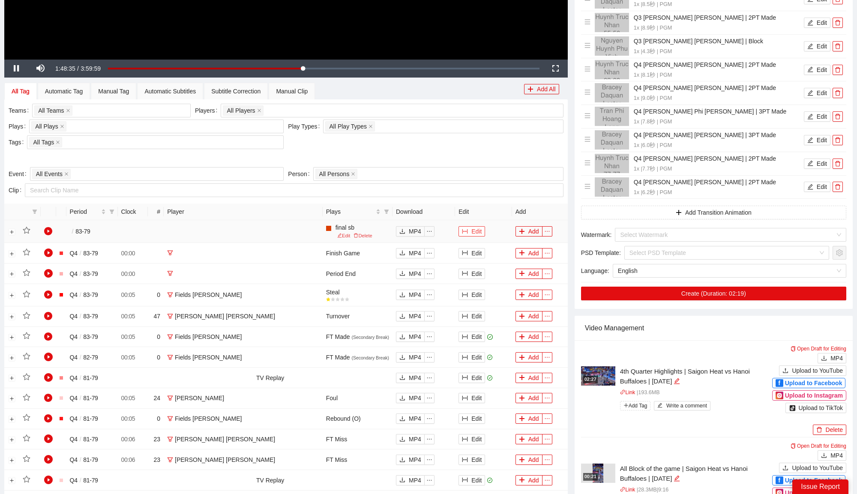
click at [468, 229] on button "Edit" at bounding box center [471, 231] width 27 height 10
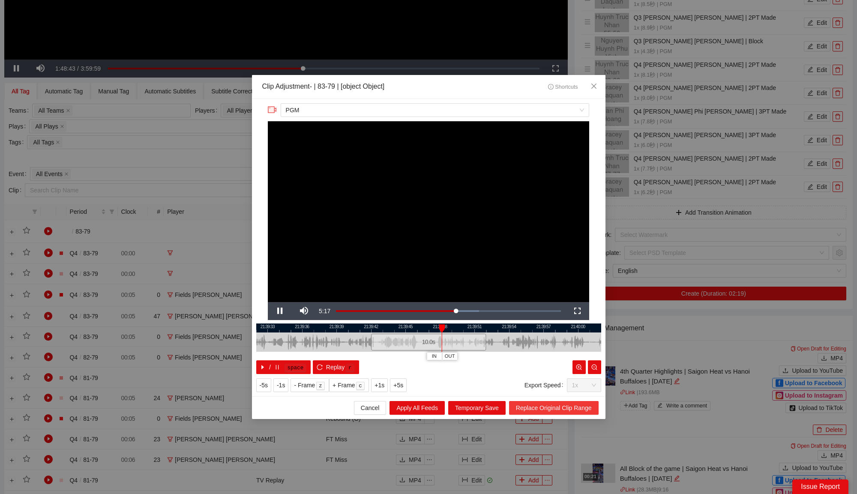
click at [576, 404] on span "Replace Original Clip Range" at bounding box center [554, 407] width 76 height 9
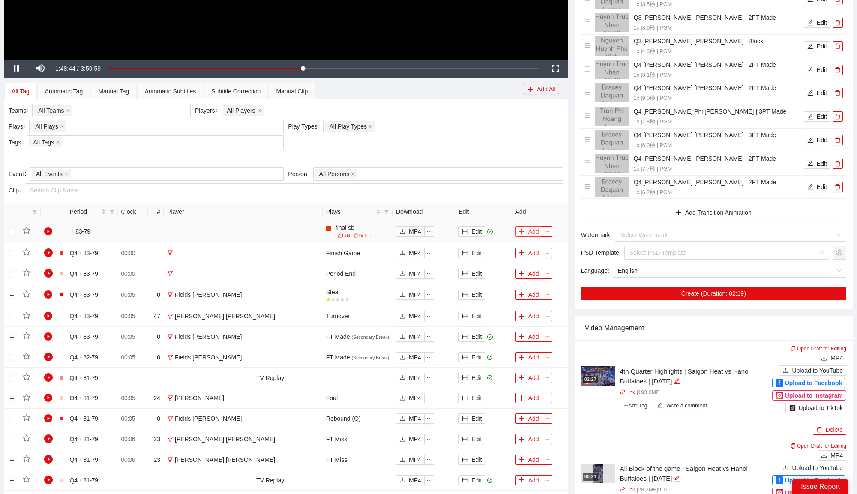
click at [523, 228] on icon "plus" at bounding box center [522, 231] width 6 height 6
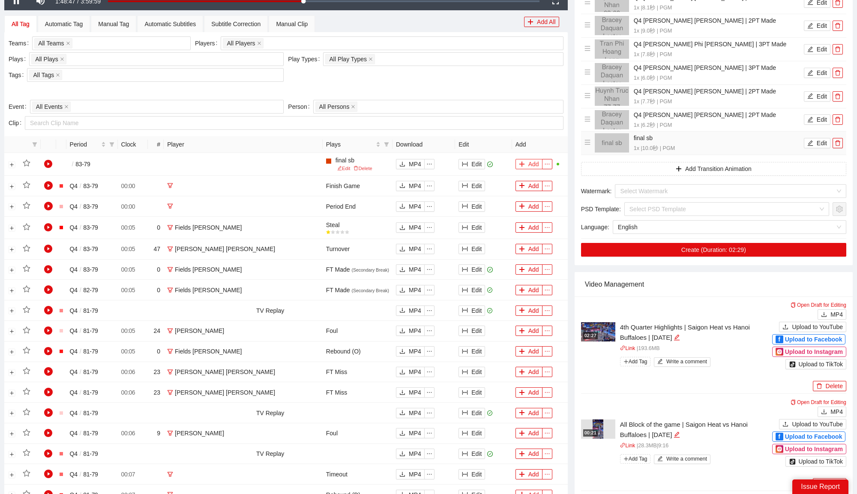
scroll to position [404, 0]
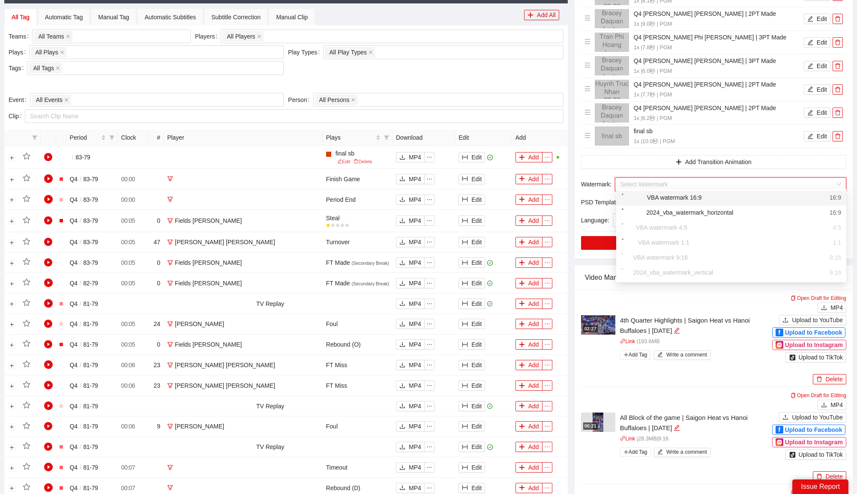
click at [660, 179] on input "search" at bounding box center [727, 184] width 215 height 13
click at [665, 186] on input "search" at bounding box center [727, 184] width 215 height 13
click at [670, 178] on input "search" at bounding box center [727, 184] width 215 height 13
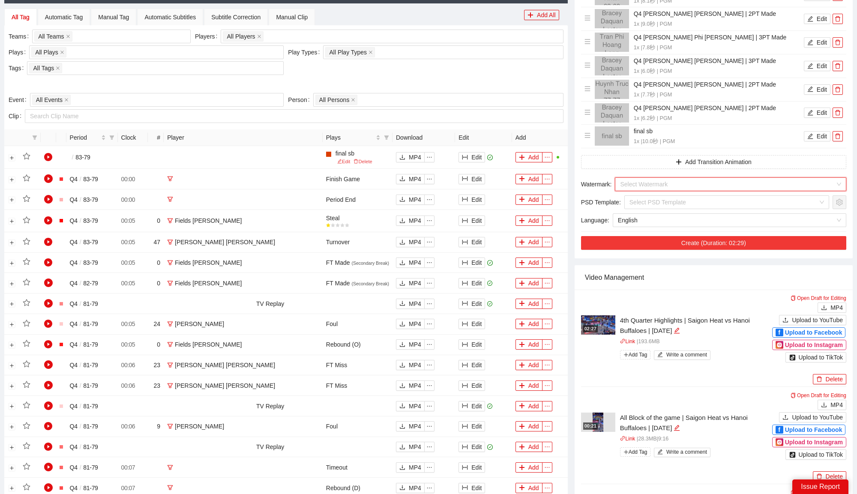
click at [709, 241] on button "Create (Duration: 02:29)" at bounding box center [713, 243] width 265 height 14
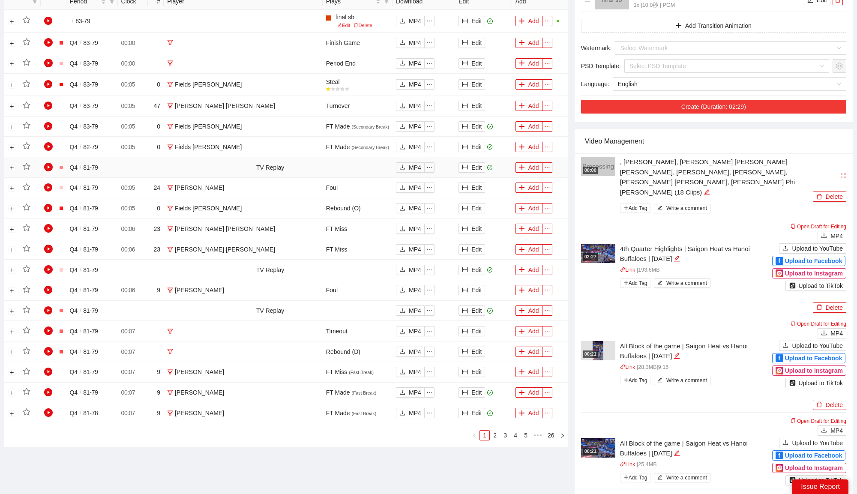
scroll to position [545, 0]
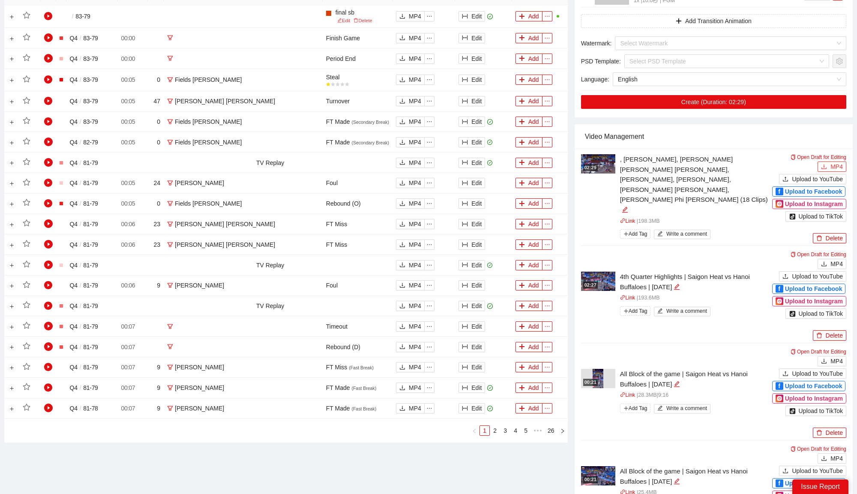
click at [833, 163] on span "MP4" at bounding box center [836, 166] width 12 height 9
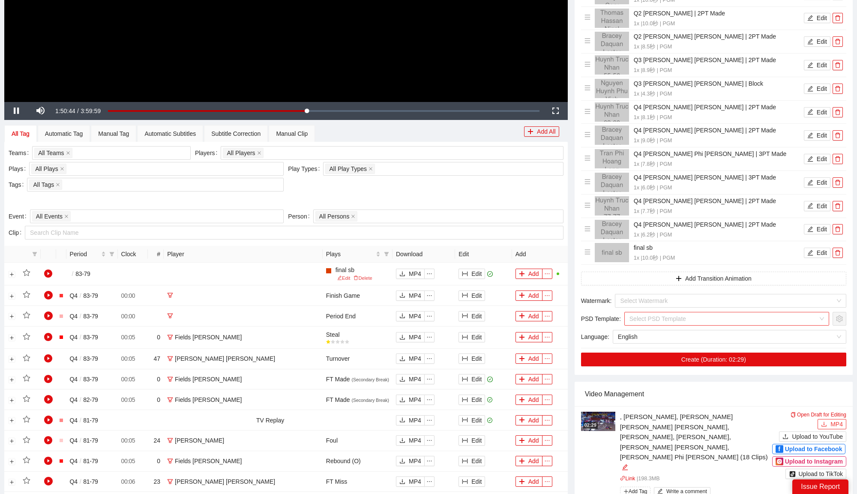
scroll to position [0, 0]
